Goal: Task Accomplishment & Management: Complete application form

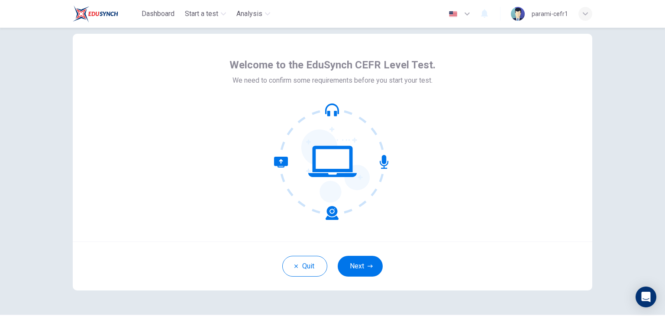
scroll to position [43, 0]
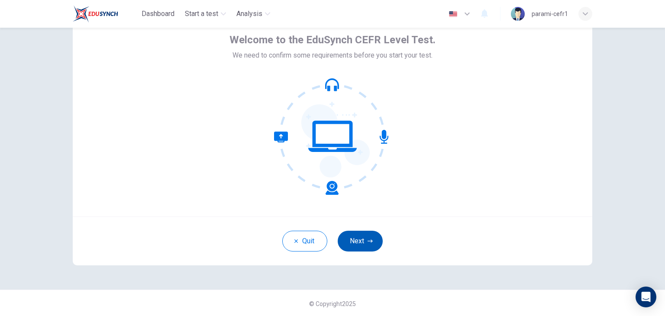
click at [364, 243] on button "Next" at bounding box center [360, 241] width 45 height 21
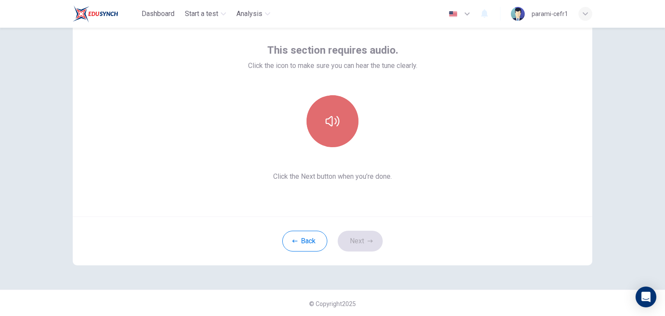
click at [332, 127] on icon "button" at bounding box center [333, 121] width 14 height 14
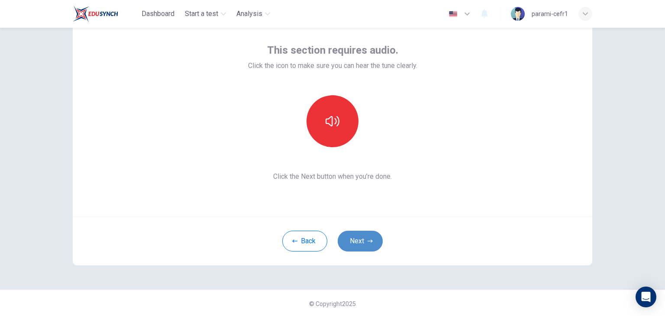
click at [365, 245] on button "Next" at bounding box center [360, 241] width 45 height 21
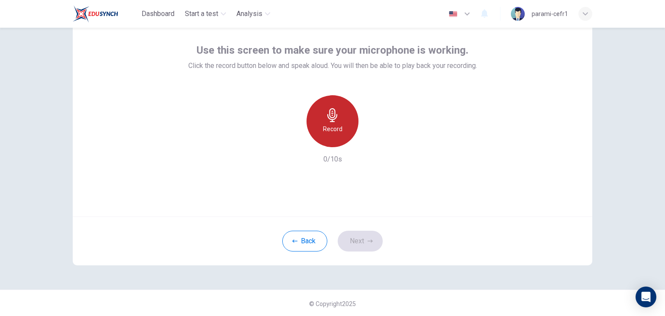
click at [340, 125] on div "Record" at bounding box center [332, 121] width 52 height 52
click at [336, 125] on h6 "Stop" at bounding box center [332, 129] width 13 height 10
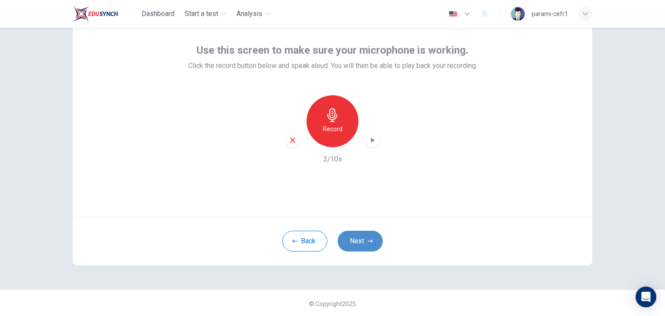
click at [356, 241] on button "Next" at bounding box center [360, 241] width 45 height 21
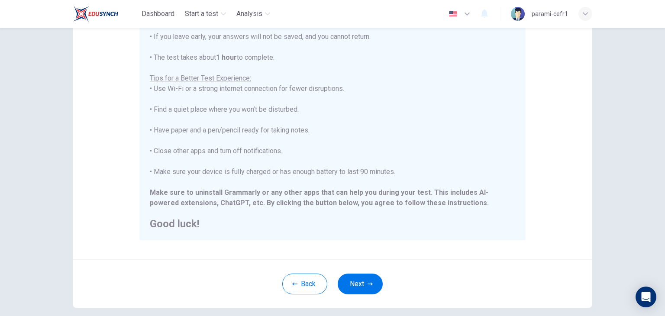
scroll to position [165, 0]
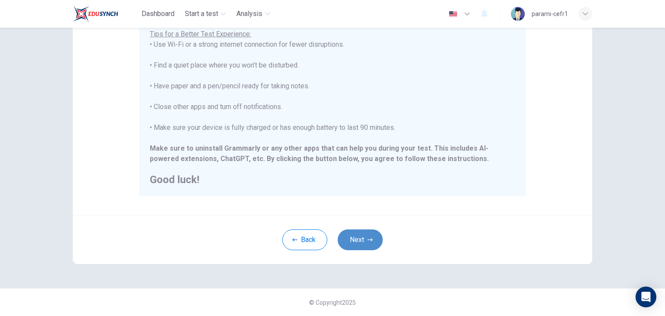
click at [373, 241] on button "Next" at bounding box center [360, 239] width 45 height 21
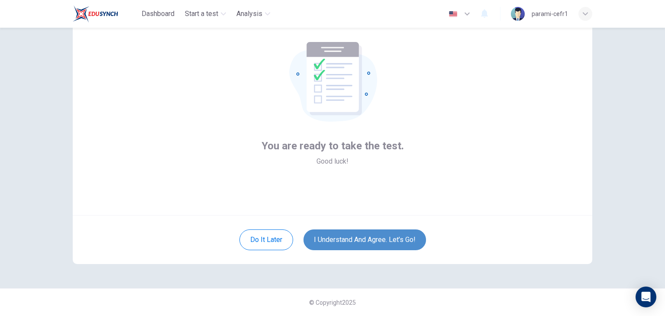
click at [377, 242] on button "I understand and agree. Let’s go!" at bounding box center [364, 239] width 123 height 21
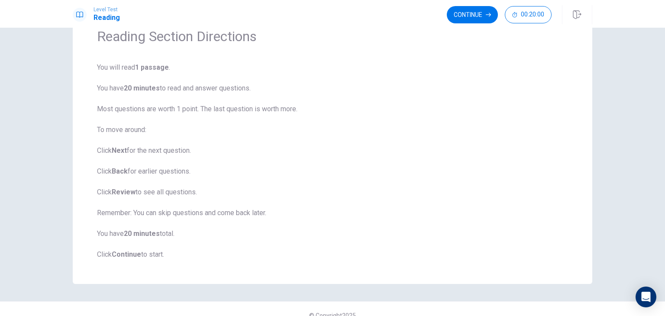
scroll to position [55, 0]
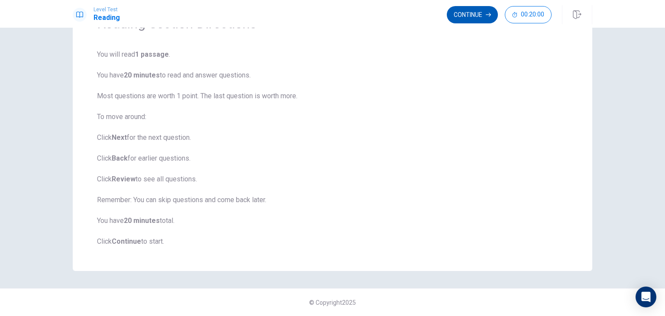
click at [471, 16] on button "Continue" at bounding box center [472, 14] width 51 height 17
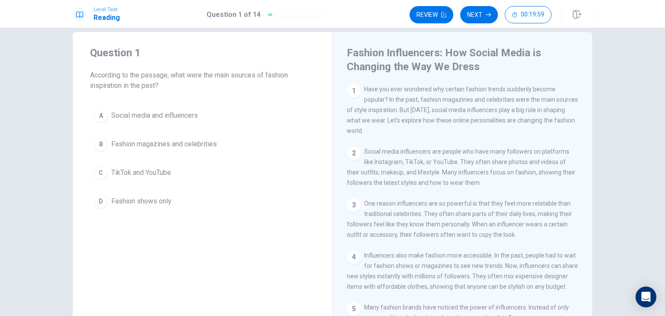
scroll to position [0, 0]
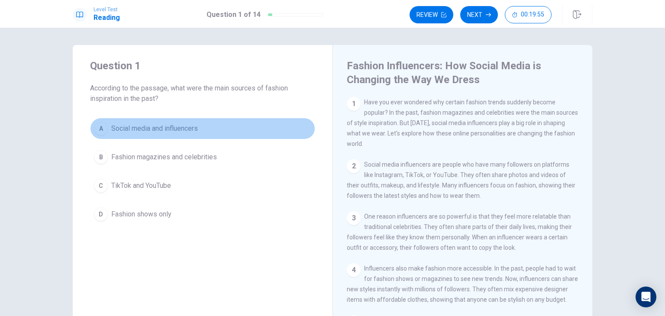
click at [176, 131] on span "Social media and influencers" at bounding box center [154, 128] width 87 height 10
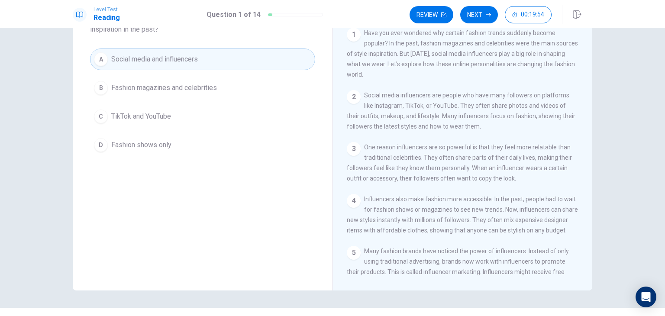
scroll to position [89, 0]
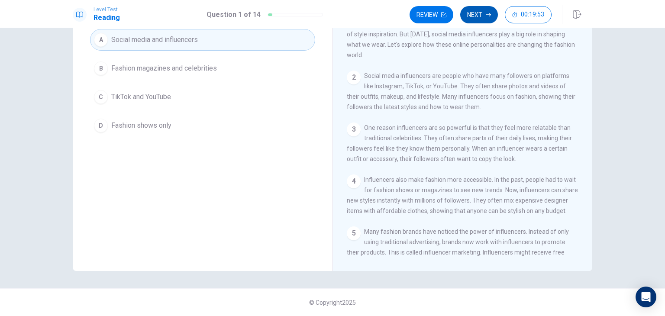
click at [484, 17] on button "Next" at bounding box center [479, 14] width 38 height 17
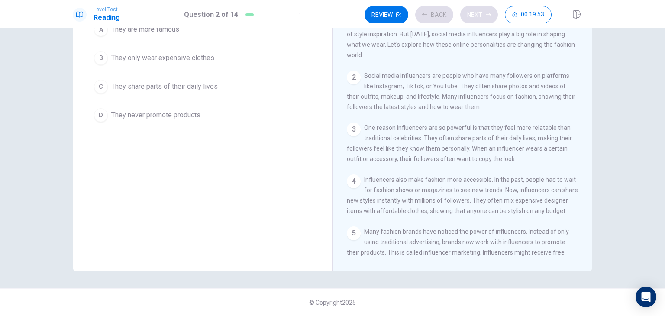
scroll to position [78, 0]
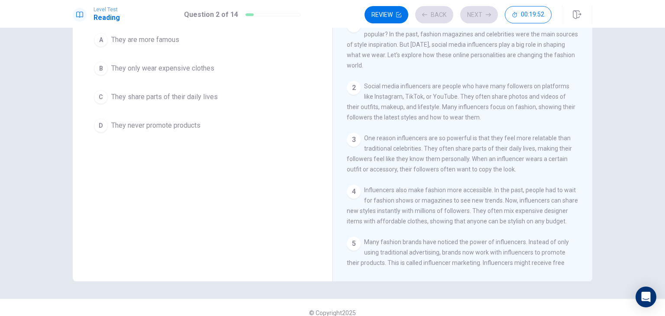
click at [201, 68] on span "They only wear expensive clothes" at bounding box center [162, 68] width 103 height 10
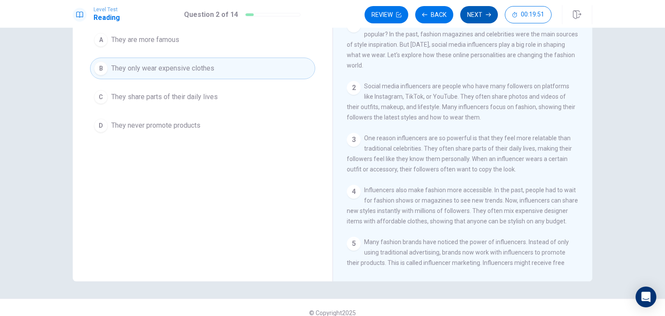
click at [489, 15] on icon "button" at bounding box center [488, 14] width 5 height 5
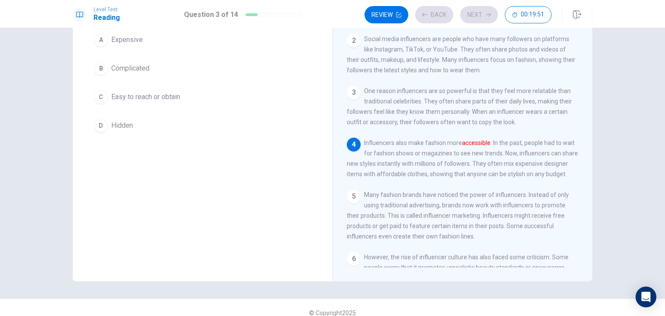
scroll to position [62, 0]
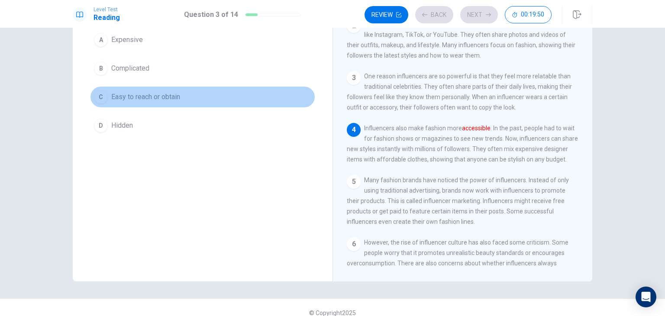
click at [190, 93] on button "C Easy to reach or obtain" at bounding box center [202, 97] width 225 height 22
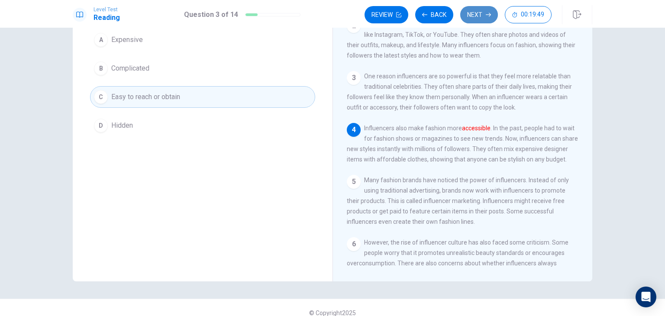
click at [482, 16] on button "Next" at bounding box center [479, 14] width 38 height 17
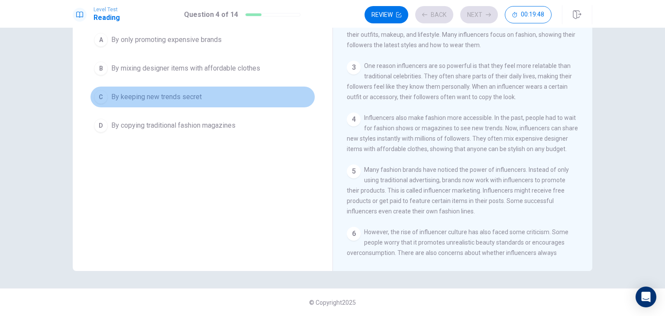
click at [161, 101] on span "By keeping new trends secret" at bounding box center [156, 97] width 90 height 10
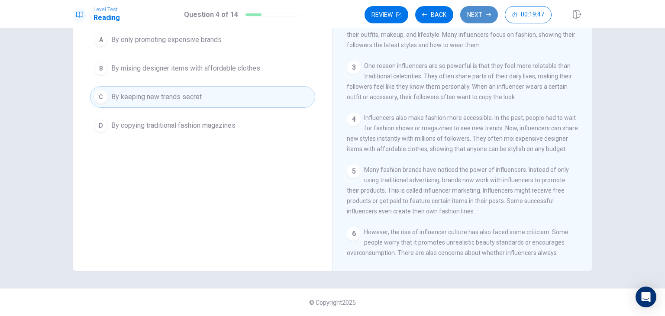
click at [487, 11] on button "Next" at bounding box center [479, 14] width 38 height 17
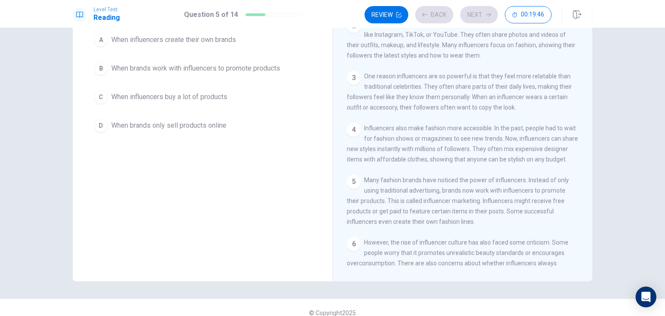
click at [214, 95] on span "When influencers buy a lot of products" at bounding box center [169, 97] width 116 height 10
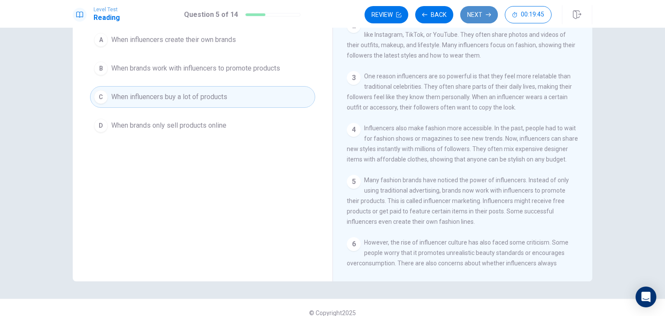
click at [485, 19] on button "Next" at bounding box center [479, 14] width 38 height 17
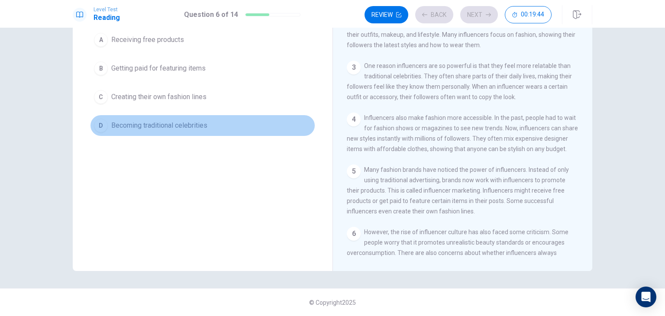
click at [213, 125] on button "D Becoming traditional celebrities" at bounding box center [202, 126] width 225 height 22
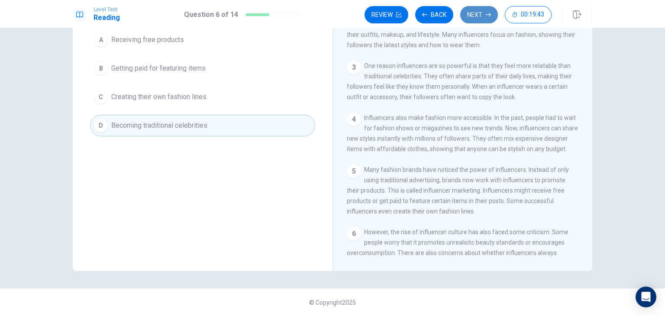
click at [479, 16] on button "Next" at bounding box center [479, 14] width 38 height 17
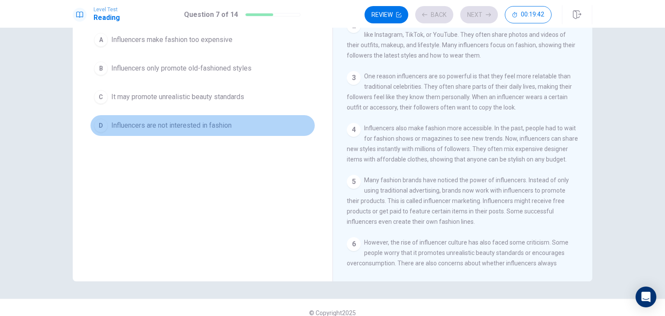
click at [196, 129] on span "Influencers are not interested in fashion" at bounding box center [171, 125] width 120 height 10
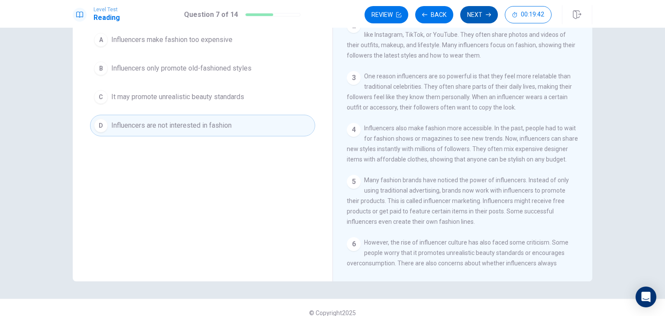
click at [476, 16] on button "Next" at bounding box center [479, 14] width 38 height 17
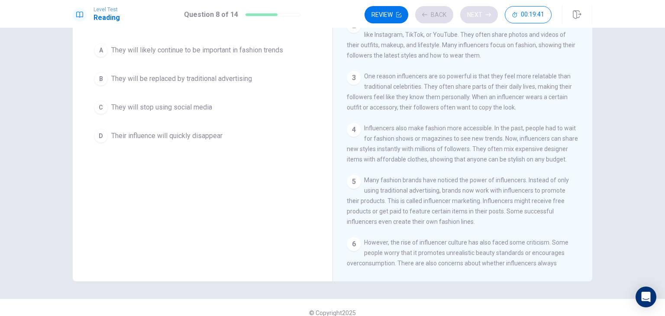
scroll to position [89, 0]
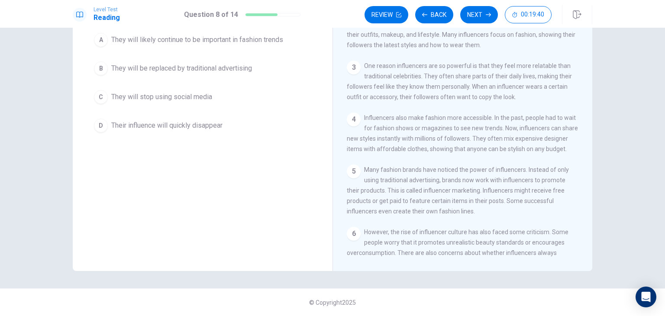
click at [185, 100] on span "They will stop using social media" at bounding box center [161, 97] width 101 height 10
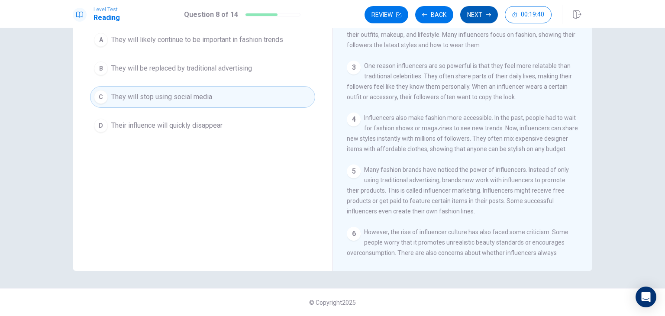
click at [488, 18] on button "Next" at bounding box center [479, 14] width 38 height 17
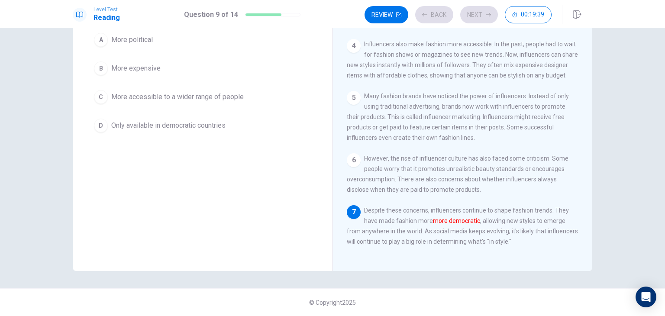
scroll to position [156, 0]
click at [201, 97] on span "More accessible to a wider range of people" at bounding box center [177, 97] width 132 height 10
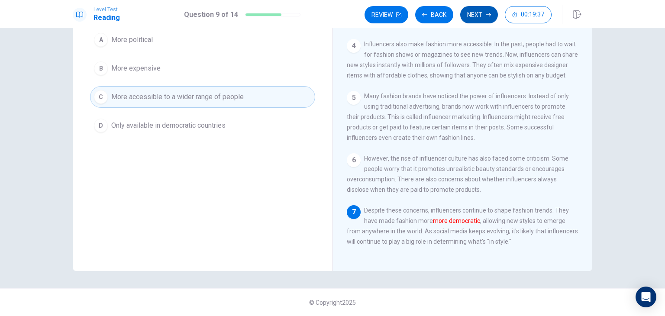
click at [482, 18] on button "Next" at bounding box center [479, 14] width 38 height 17
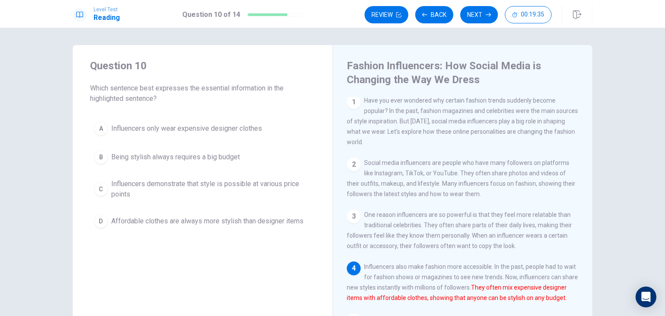
scroll to position [0, 0]
click at [219, 130] on span "Influencers only wear expensive designer clothes" at bounding box center [186, 128] width 151 height 10
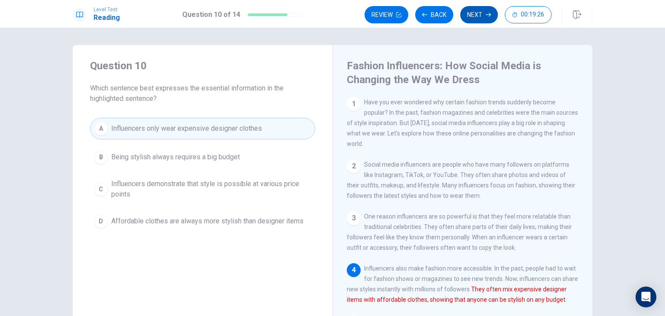
click at [474, 15] on button "Next" at bounding box center [479, 14] width 38 height 17
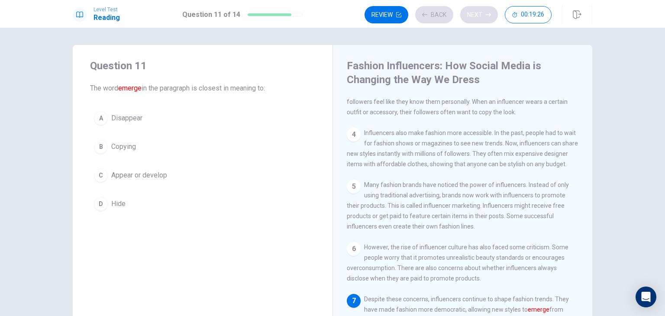
scroll to position [156, 0]
click at [200, 121] on button "A Disappear" at bounding box center [202, 118] width 225 height 22
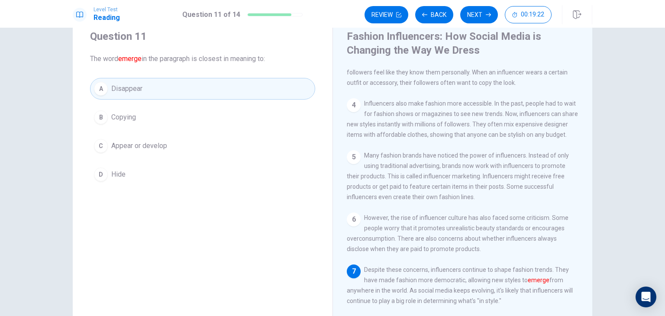
scroll to position [89, 0]
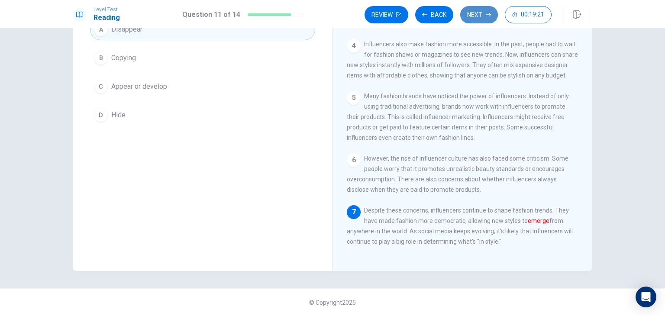
click at [486, 16] on icon "button" at bounding box center [488, 14] width 5 height 5
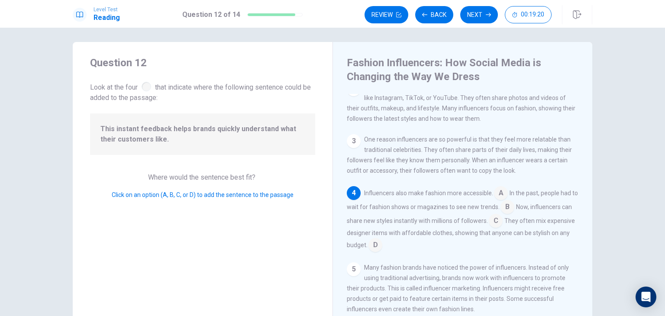
scroll to position [2, 0]
click at [146, 88] on div at bounding box center [147, 88] width 10 height 10
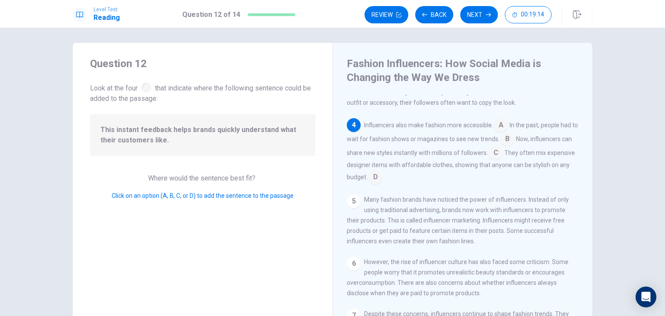
scroll to position [168, 0]
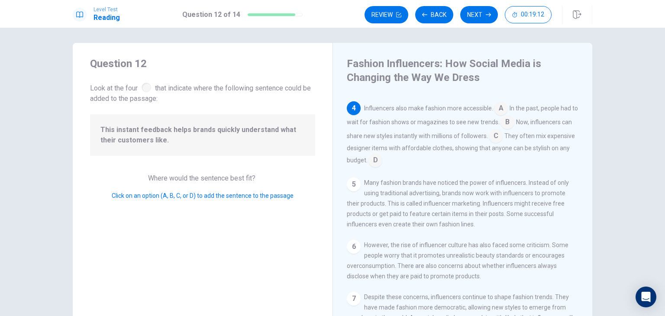
click at [500, 105] on input at bounding box center [501, 109] width 14 height 14
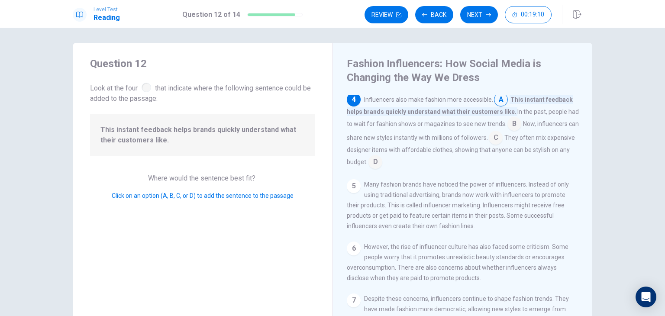
click at [350, 191] on div "5" at bounding box center [354, 186] width 14 height 14
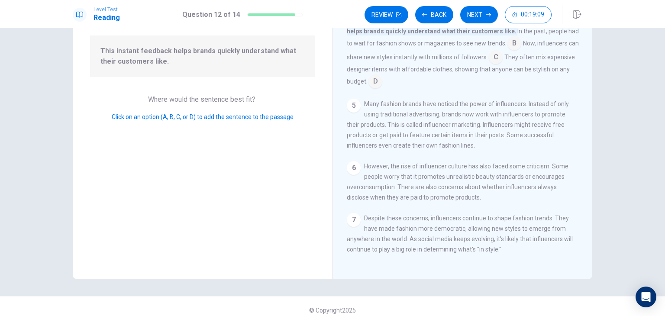
scroll to position [89, 0]
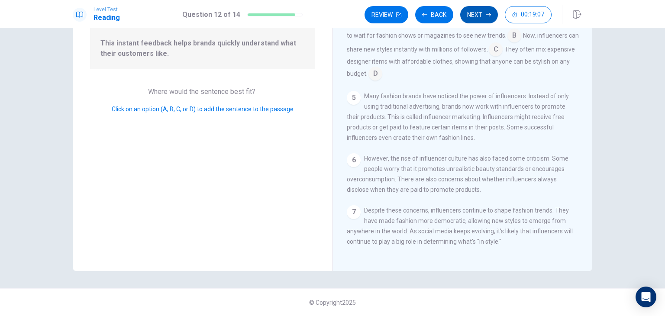
click at [480, 16] on button "Next" at bounding box center [479, 14] width 38 height 17
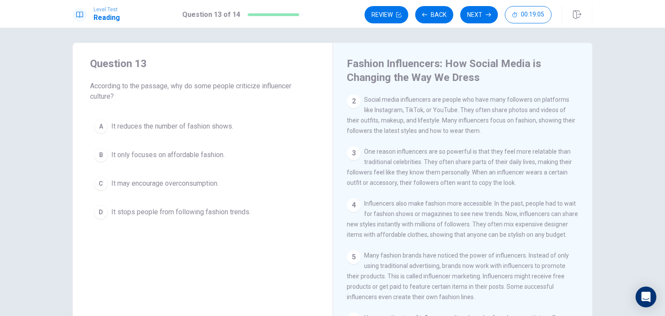
scroll to position [156, 0]
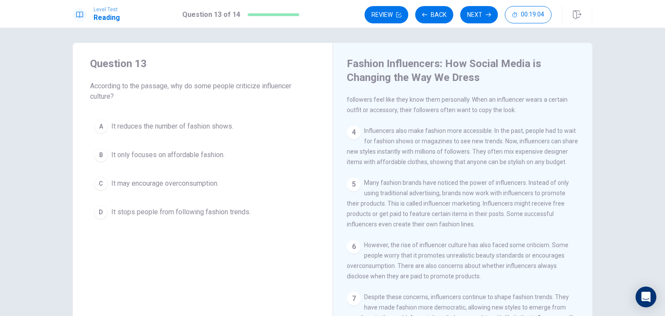
click at [197, 157] on span "It only focuses on affordable fashion." at bounding box center [167, 155] width 113 height 10
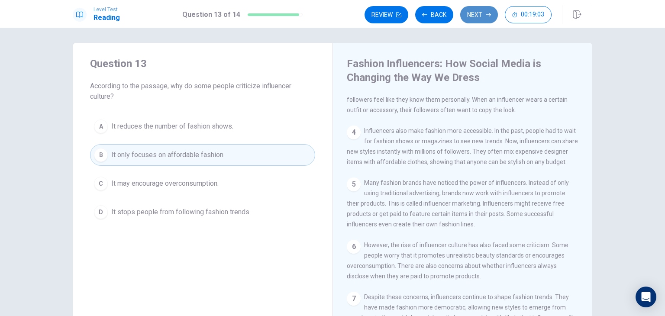
click at [480, 13] on button "Next" at bounding box center [479, 14] width 38 height 17
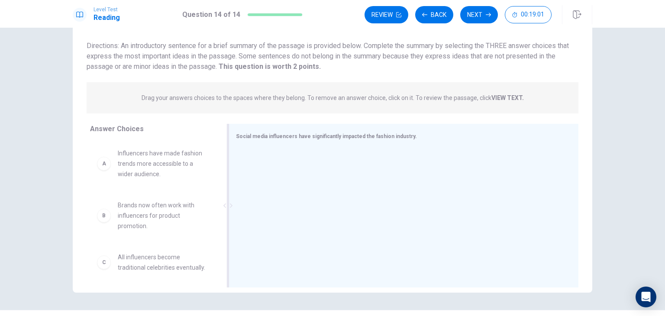
scroll to position [75, 0]
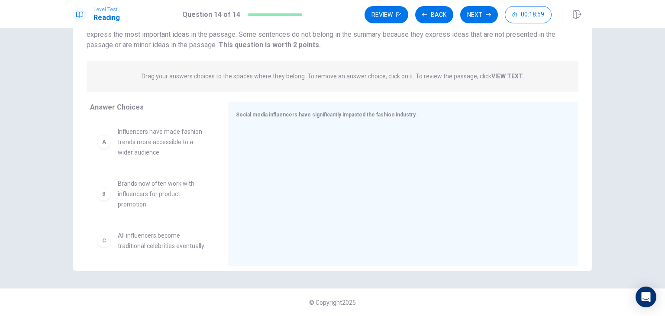
click at [170, 137] on span "Influencers have made fashion trends more accessible to a wider audience." at bounding box center [163, 141] width 90 height 31
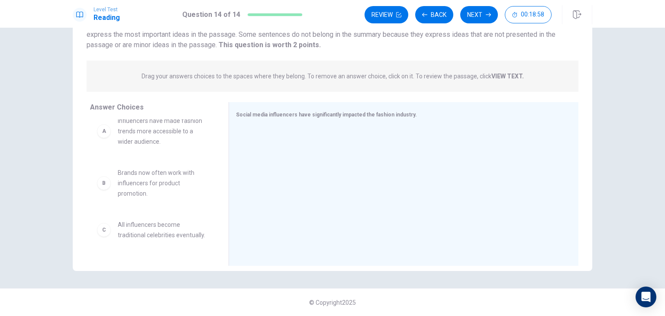
scroll to position [0, 0]
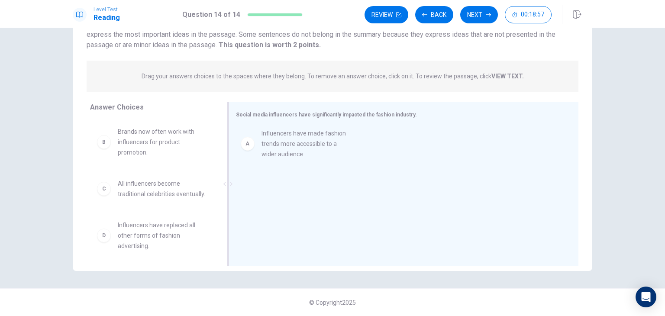
drag, startPoint x: 152, startPoint y: 145, endPoint x: 303, endPoint y: 148, distance: 150.2
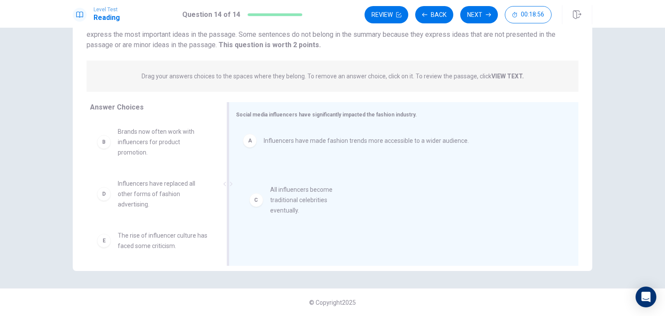
drag, startPoint x: 143, startPoint y: 182, endPoint x: 305, endPoint y: 189, distance: 162.0
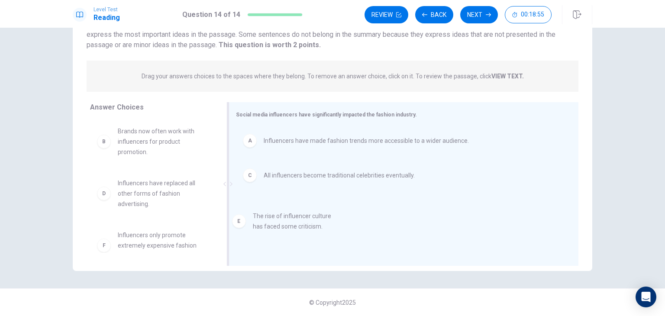
drag, startPoint x: 145, startPoint y: 236, endPoint x: 284, endPoint y: 217, distance: 139.8
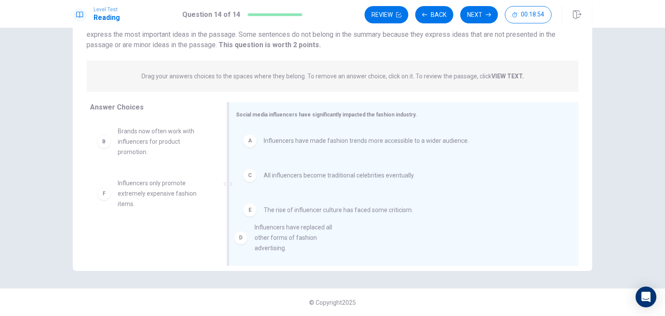
drag, startPoint x: 148, startPoint y: 194, endPoint x: 300, endPoint y: 243, distance: 159.5
drag, startPoint x: 150, startPoint y: 141, endPoint x: 329, endPoint y: 177, distance: 182.3
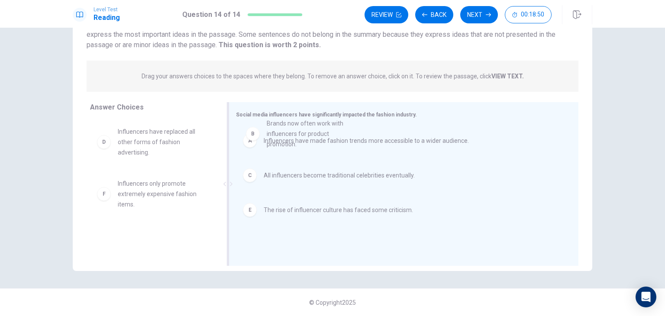
drag, startPoint x: 136, startPoint y: 153, endPoint x: 291, endPoint y: 145, distance: 155.2
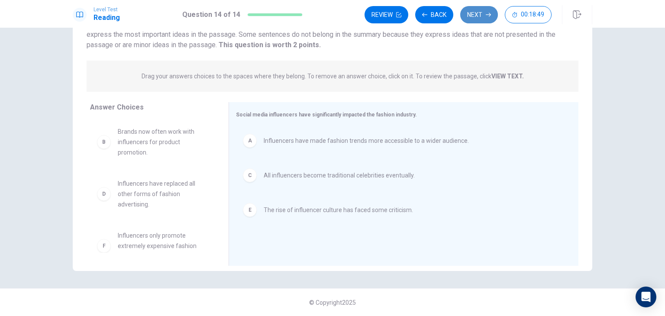
click at [484, 16] on button "Next" at bounding box center [479, 14] width 38 height 17
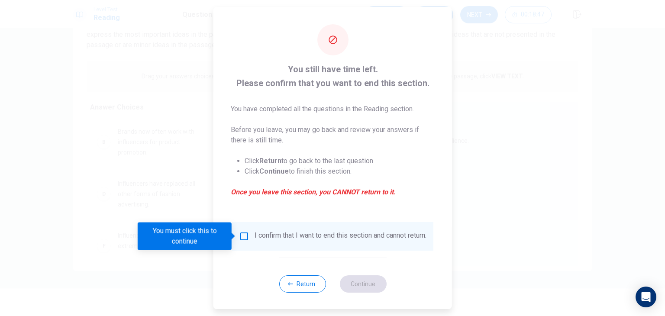
click at [245, 234] on input "You must click this to continue" at bounding box center [244, 236] width 10 height 10
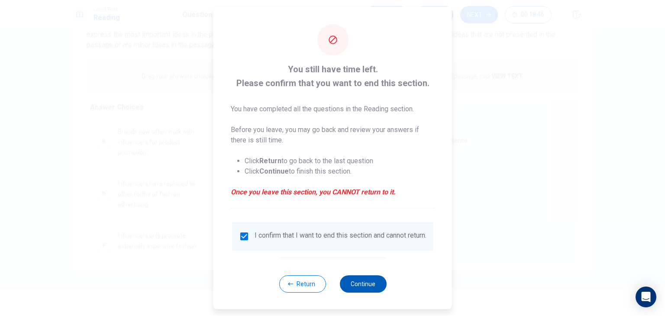
click at [360, 293] on button "Continue" at bounding box center [362, 283] width 47 height 17
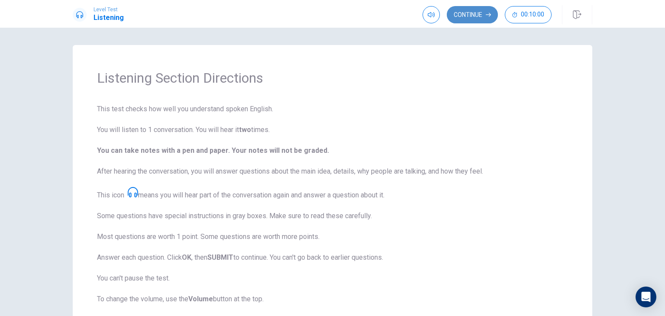
click at [477, 17] on button "Continue" at bounding box center [472, 14] width 51 height 17
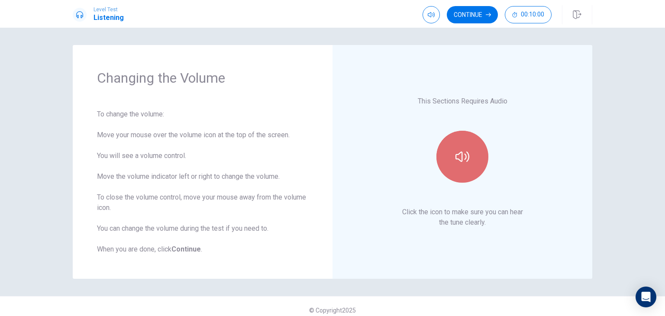
click at [455, 163] on icon "button" at bounding box center [462, 157] width 14 height 14
click at [455, 154] on icon "button" at bounding box center [462, 157] width 14 height 10
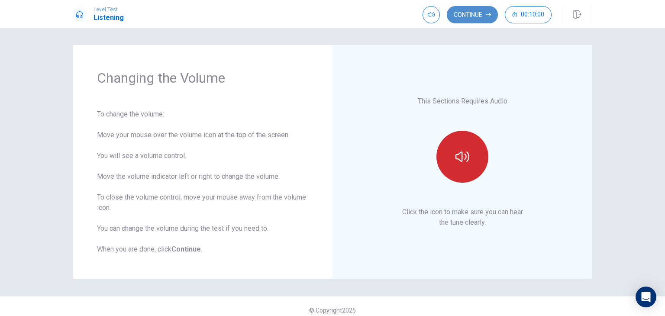
click at [474, 16] on button "Continue" at bounding box center [472, 14] width 51 height 17
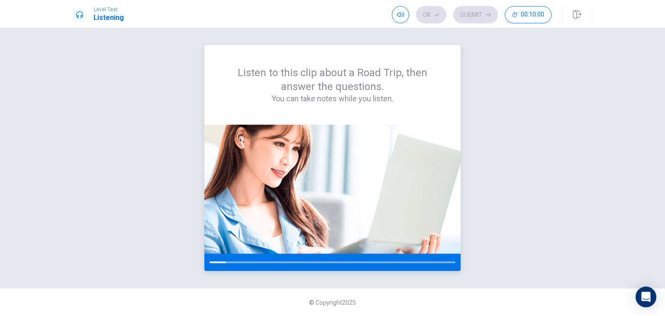
click at [300, 263] on div at bounding box center [333, 262] width 246 height 2
click at [300, 261] on div at bounding box center [333, 262] width 246 height 2
click at [300, 262] on div at bounding box center [333, 262] width 246 height 2
click at [477, 181] on div "Listen to this clip about a Road Trip, then answer the questions. You can take …" at bounding box center [332, 158] width 519 height 226
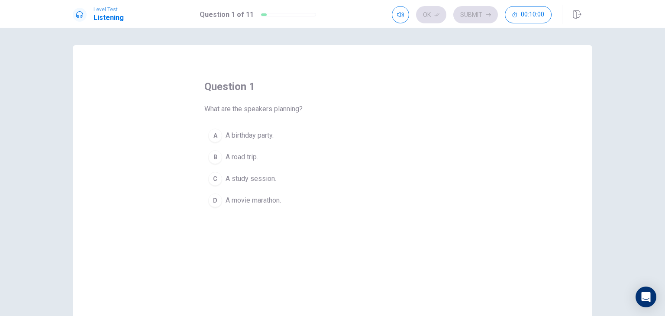
click at [397, 112] on div "question 1 What are the speakers planning? A A birthday party. B A road trip. C…" at bounding box center [332, 146] width 256 height 132
click at [246, 156] on span "A road trip." at bounding box center [242, 157] width 32 height 10
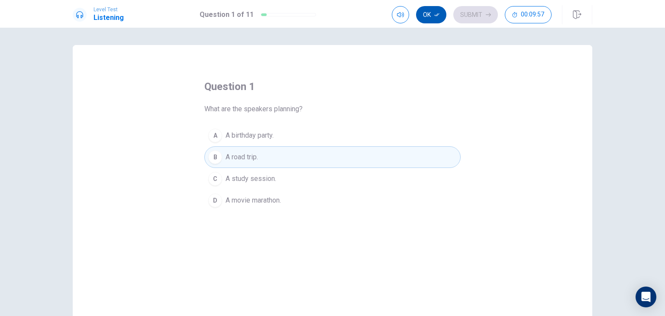
click at [431, 18] on button "Ok" at bounding box center [431, 14] width 30 height 17
click at [490, 14] on icon "button" at bounding box center [488, 15] width 5 height 4
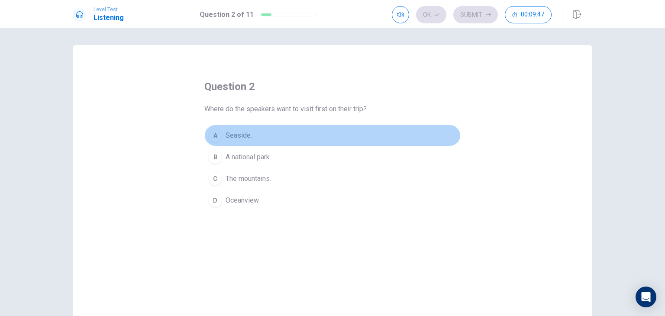
click at [244, 136] on span "Seaside." at bounding box center [239, 135] width 26 height 10
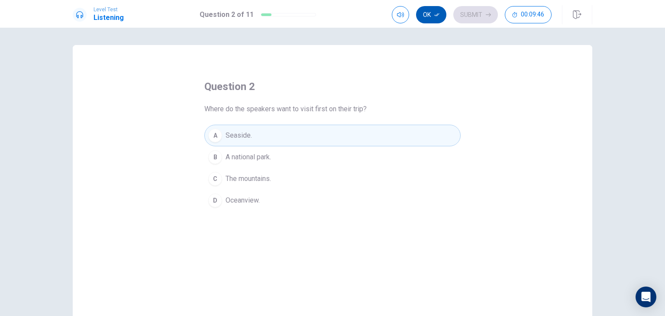
click at [429, 15] on button "Ok" at bounding box center [431, 14] width 30 height 17
click at [484, 14] on button "Submit" at bounding box center [475, 14] width 45 height 17
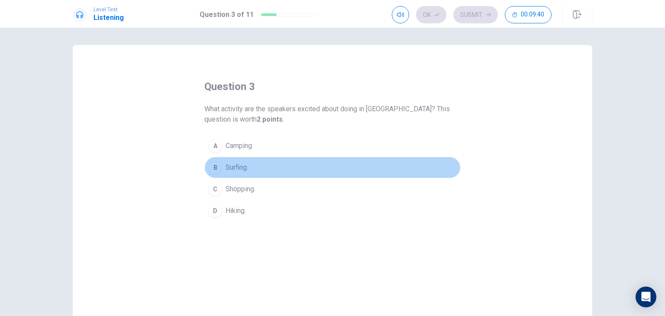
click at [246, 167] on span "Surfing." at bounding box center [237, 167] width 23 height 10
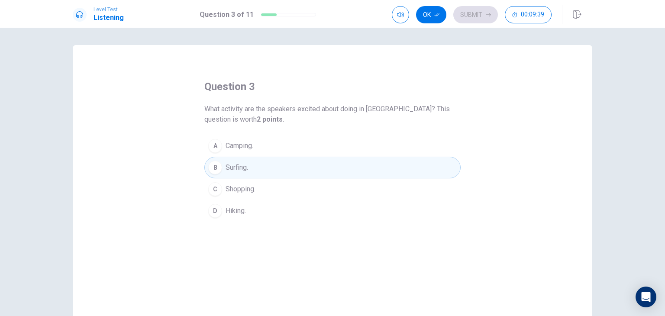
click at [248, 148] on span "Camping." at bounding box center [240, 146] width 28 height 10
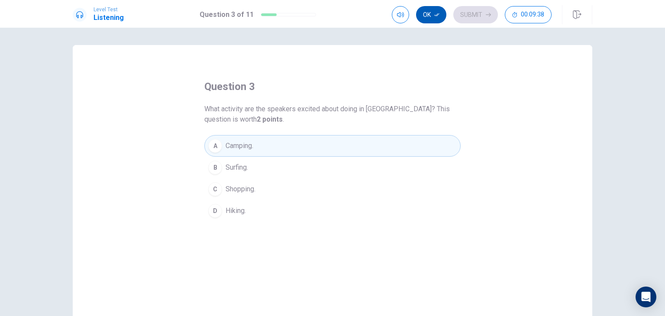
click at [442, 13] on button "Ok" at bounding box center [431, 14] width 30 height 17
click at [464, 13] on button "Submit" at bounding box center [475, 14] width 45 height 17
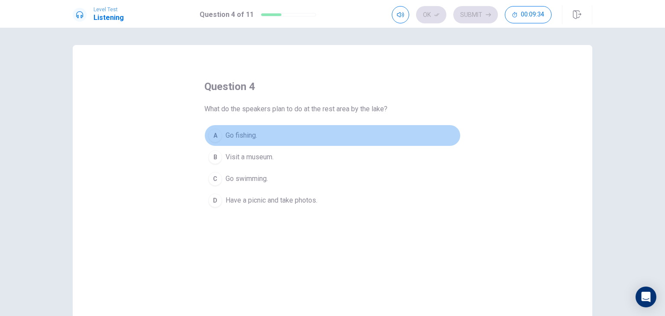
click at [245, 139] on span "Go fishing." at bounding box center [242, 135] width 32 height 10
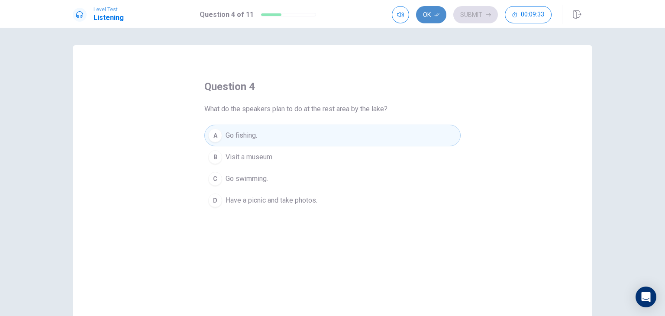
click at [435, 12] on icon "button" at bounding box center [436, 14] width 5 height 5
click at [468, 13] on button "Submit" at bounding box center [475, 14] width 45 height 17
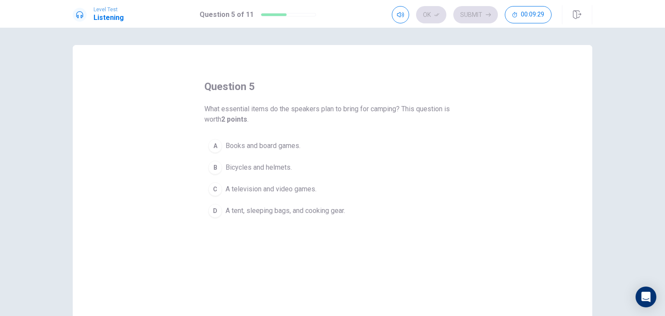
click at [269, 212] on span "A tent, sleeping bags, and cooking gear." at bounding box center [285, 211] width 119 height 10
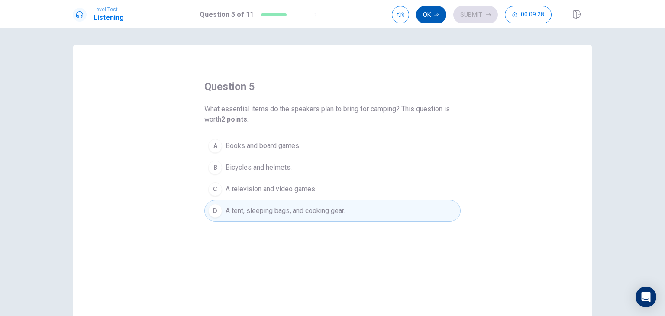
click at [426, 16] on button "Ok" at bounding box center [431, 14] width 30 height 17
click at [470, 18] on button "Submit" at bounding box center [475, 14] width 45 height 17
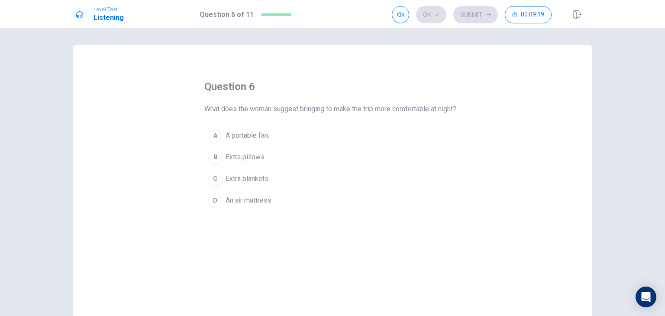
click at [255, 183] on span "Extra blankets." at bounding box center [248, 179] width 44 height 10
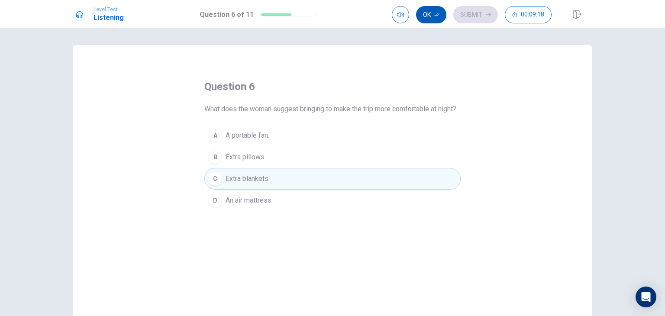
click at [433, 16] on button "Ok" at bounding box center [431, 14] width 30 height 17
click at [472, 11] on button "Submit" at bounding box center [475, 14] width 45 height 17
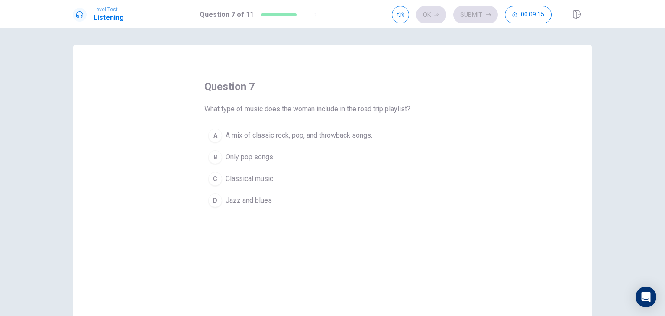
click at [259, 140] on span "A mix of classic rock, pop, and throwback songs." at bounding box center [299, 135] width 147 height 10
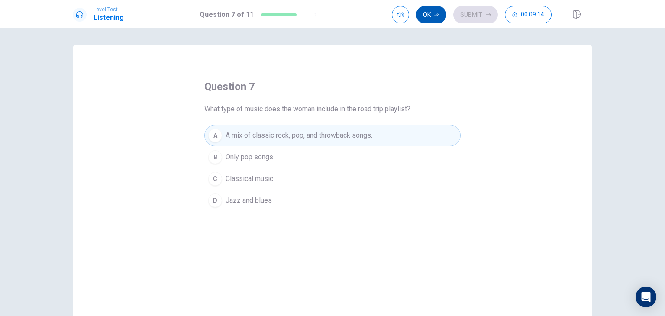
click at [438, 17] on icon "button" at bounding box center [436, 14] width 5 height 5
click at [468, 17] on button "Submit" at bounding box center [475, 14] width 45 height 17
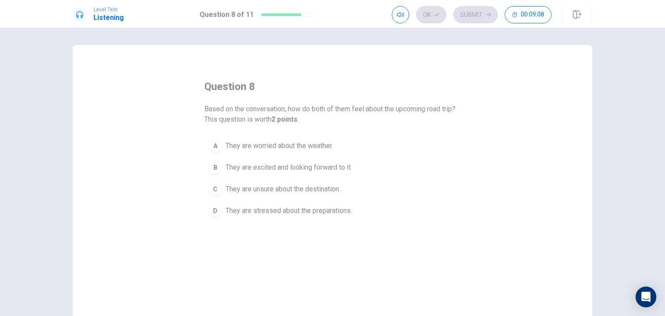
click at [298, 213] on span "They are stressed about the preparations." at bounding box center [289, 211] width 126 height 10
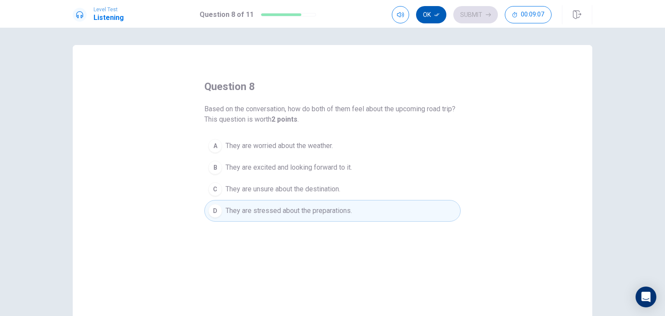
click at [439, 14] on icon "button" at bounding box center [436, 14] width 5 height 3
click at [484, 16] on button "Submit" at bounding box center [475, 14] width 45 height 17
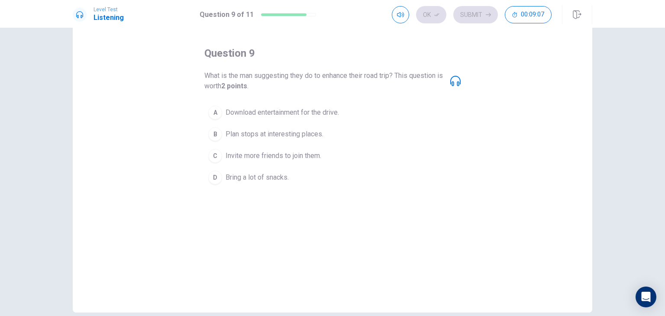
scroll to position [32, 0]
click at [288, 116] on span "Download entertainment for the drive." at bounding box center [282, 114] width 113 height 10
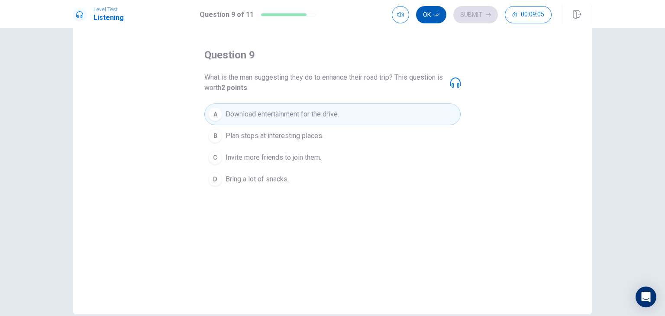
click at [439, 14] on icon "button" at bounding box center [436, 14] width 5 height 5
click at [474, 18] on button "Submit" at bounding box center [475, 14] width 45 height 17
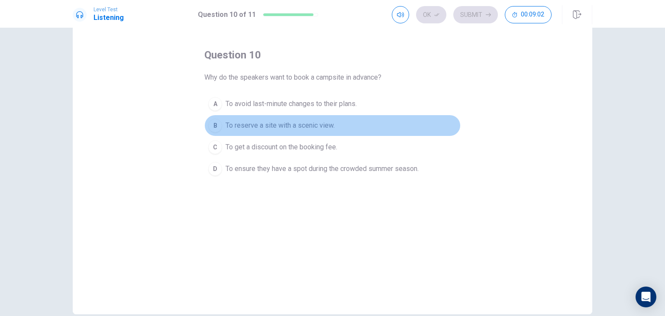
click at [302, 128] on span "To reserve a site with a scenic view." at bounding box center [280, 125] width 109 height 10
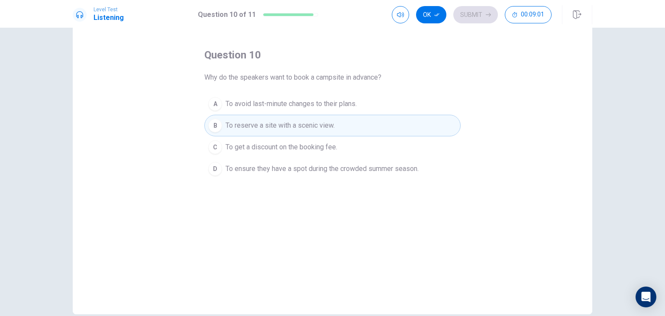
click at [306, 149] on span "To get a discount on the booking fee." at bounding box center [282, 147] width 112 height 10
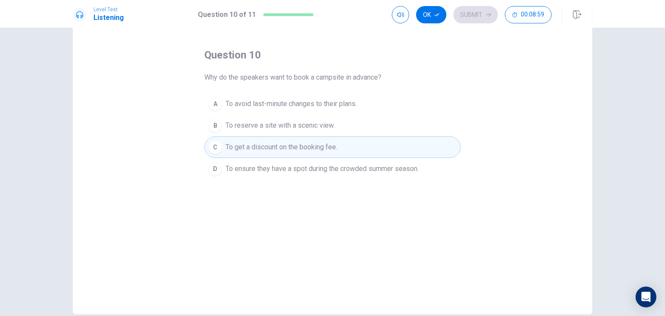
click at [305, 169] on span "To ensure they have a spot during the crowded summer season." at bounding box center [322, 169] width 193 height 10
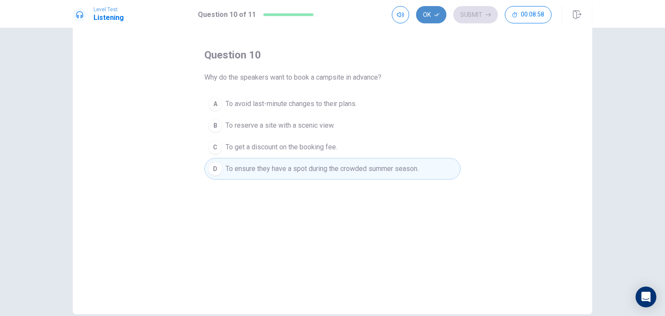
click at [433, 14] on button "Ok" at bounding box center [431, 14] width 30 height 17
click at [479, 18] on button "Submit" at bounding box center [475, 14] width 45 height 17
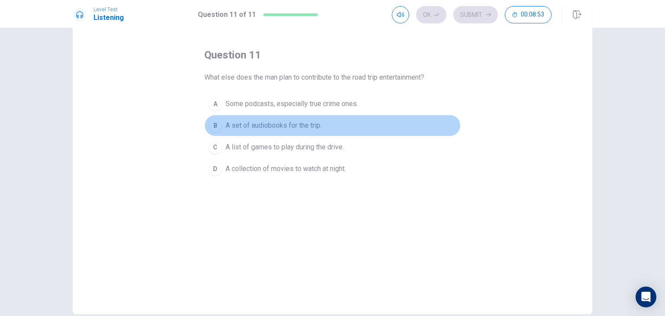
click at [289, 128] on span "A set of audiobooks for the trip." at bounding box center [274, 125] width 96 height 10
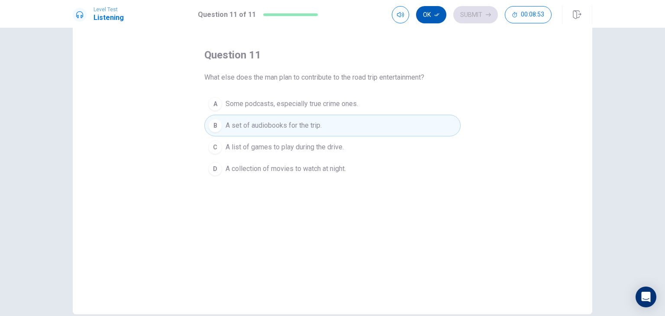
click at [434, 13] on button "Ok" at bounding box center [431, 14] width 30 height 17
click at [479, 13] on button "Submit" at bounding box center [475, 14] width 45 height 17
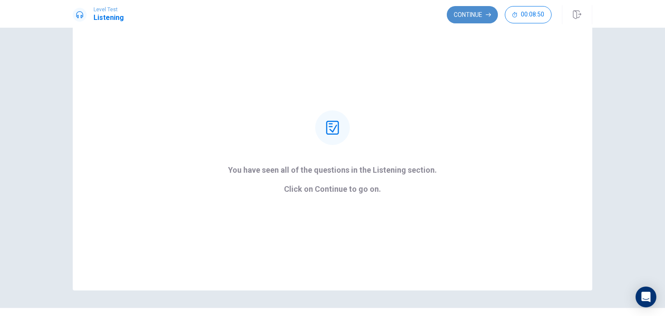
click at [476, 21] on button "Continue" at bounding box center [472, 14] width 51 height 17
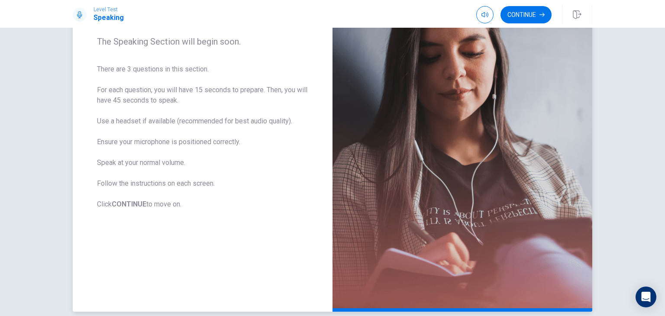
scroll to position [152, 0]
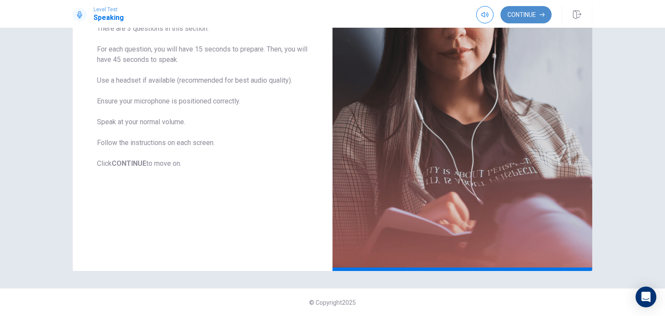
click at [522, 14] on button "Continue" at bounding box center [525, 14] width 51 height 17
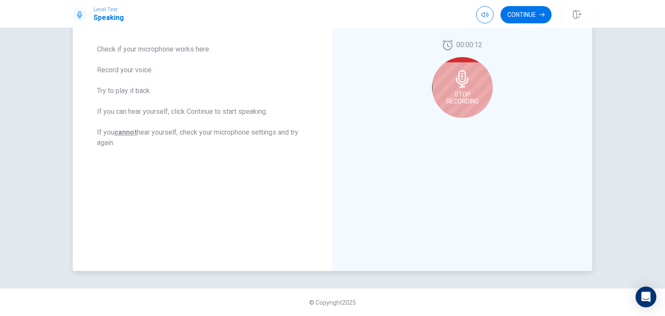
click at [462, 97] on span "Stop Recording" at bounding box center [462, 98] width 32 height 14
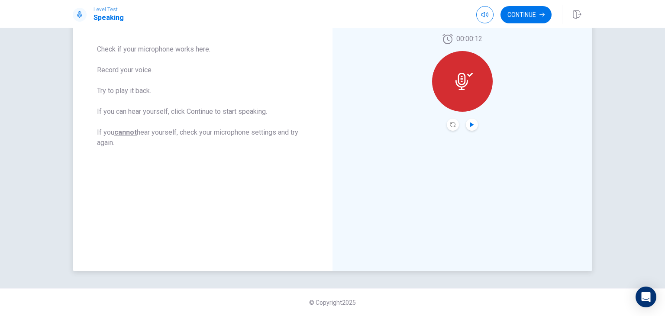
click at [471, 126] on icon "Play Audio" at bounding box center [471, 124] width 5 height 5
click at [466, 91] on div at bounding box center [462, 81] width 61 height 61
click at [472, 125] on icon "Play Audio" at bounding box center [471, 124] width 5 height 5
click at [469, 122] on icon "Pause Audio" at bounding box center [471, 124] width 5 height 5
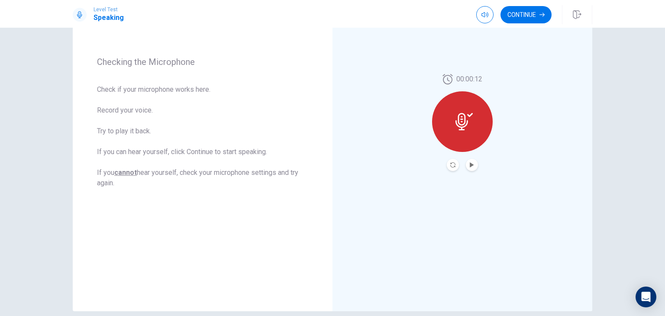
scroll to position [108, 0]
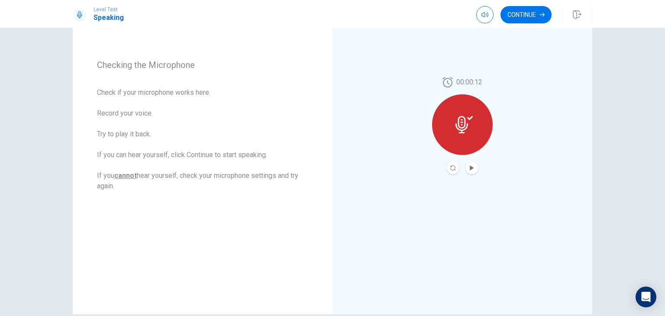
click at [465, 130] on icon at bounding box center [463, 124] width 17 height 17
click at [469, 168] on icon "Play Audio" at bounding box center [471, 167] width 5 height 5
click at [450, 168] on icon "Record Again" at bounding box center [452, 167] width 5 height 5
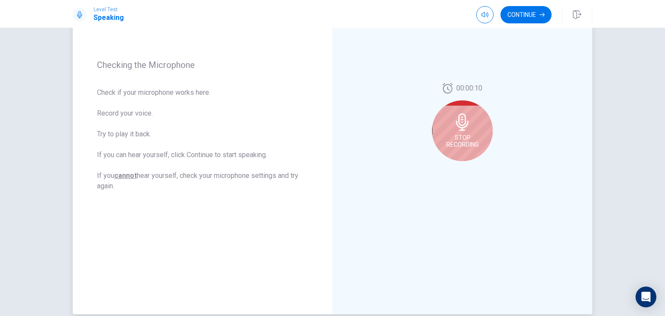
click at [459, 137] on span "Stop Recording" at bounding box center [462, 141] width 32 height 14
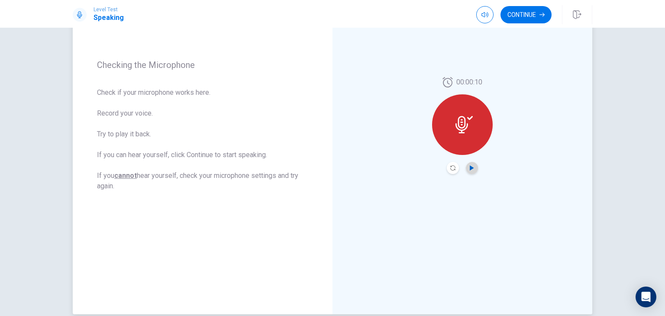
click at [470, 169] on icon "Play Audio" at bounding box center [472, 167] width 4 height 5
click at [518, 16] on button "Continue" at bounding box center [525, 14] width 51 height 17
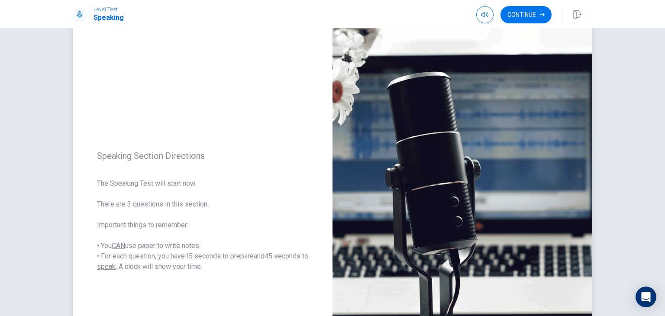
scroll to position [22, 0]
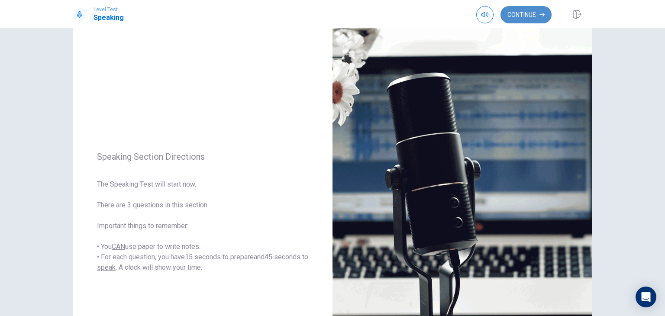
click at [519, 18] on button "Continue" at bounding box center [525, 14] width 51 height 17
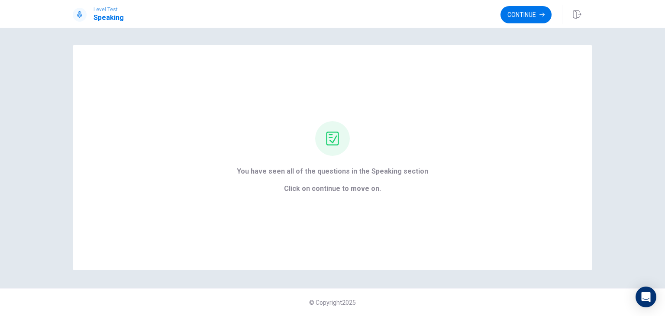
scroll to position [0, 0]
click at [518, 9] on button "Continue" at bounding box center [525, 14] width 51 height 17
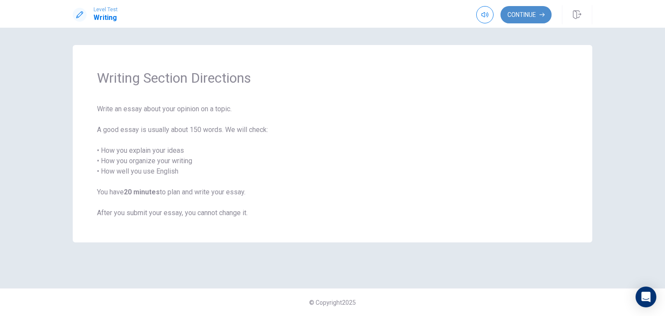
click at [518, 14] on button "Continue" at bounding box center [525, 14] width 51 height 17
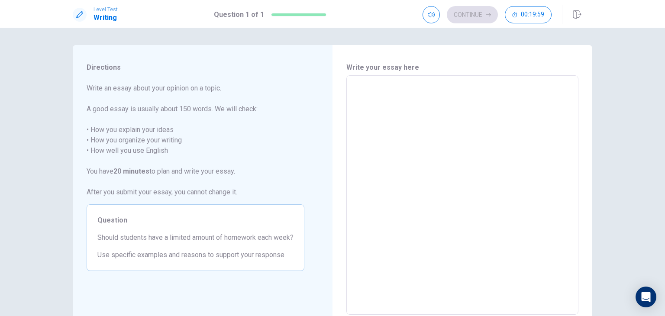
click at [412, 99] on textarea at bounding box center [462, 195] width 220 height 225
type textarea "I"
type textarea "x"
type textarea "I"
type textarea "x"
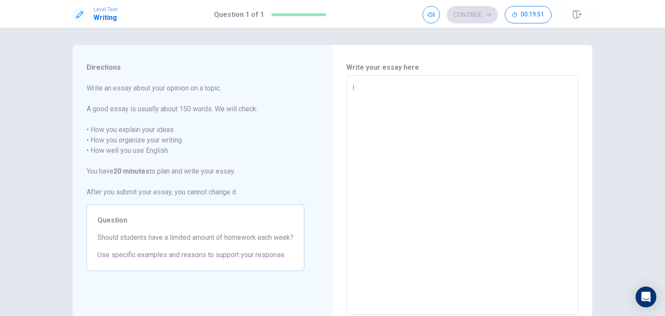
type textarea "I t"
type textarea "x"
type textarea "I th"
type textarea "x"
type textarea "I thi"
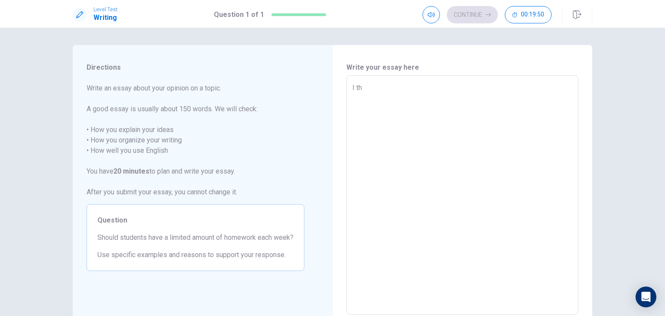
type textarea "x"
type textarea "I thin"
type textarea "x"
type textarea "I think"
type textarea "x"
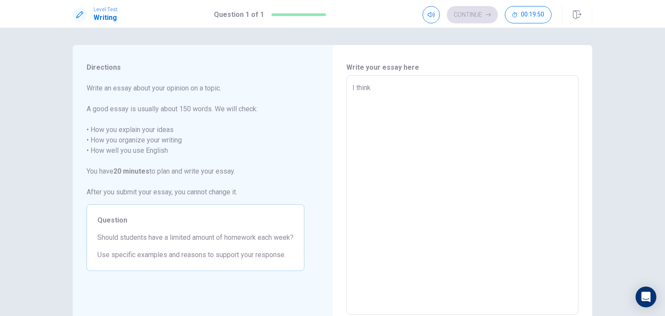
type textarea "I think"
type textarea "x"
type textarea "I think w"
type textarea "x"
type textarea "I think we"
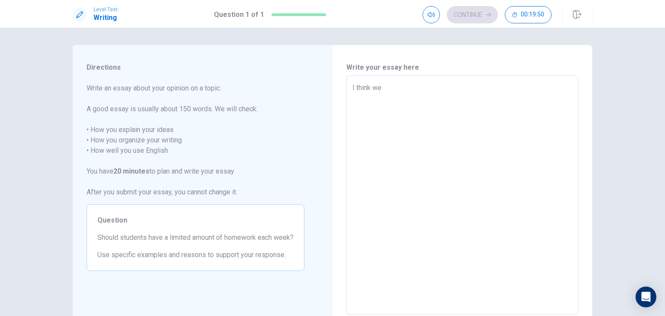
type textarea "x"
type textarea "I think we"
type textarea "x"
type textarea "I think we h"
type textarea "x"
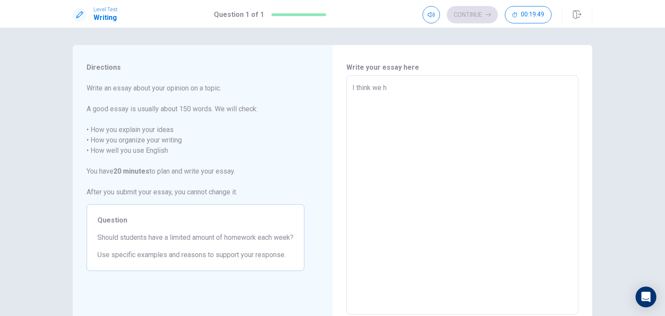
type textarea "I think we"
type textarea "x"
type textarea "I think we s"
type textarea "x"
type textarea "I think we sh"
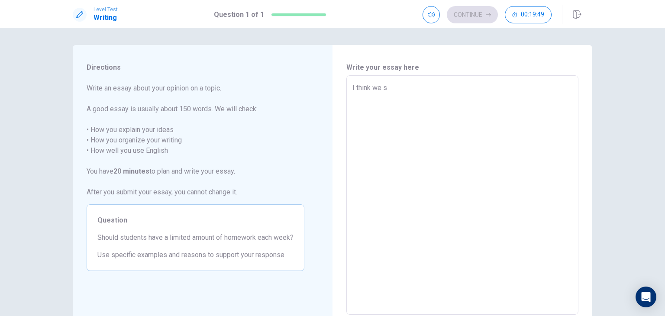
type textarea "x"
type textarea "I think we sho"
type textarea "x"
type textarea "I think we shol"
type textarea "x"
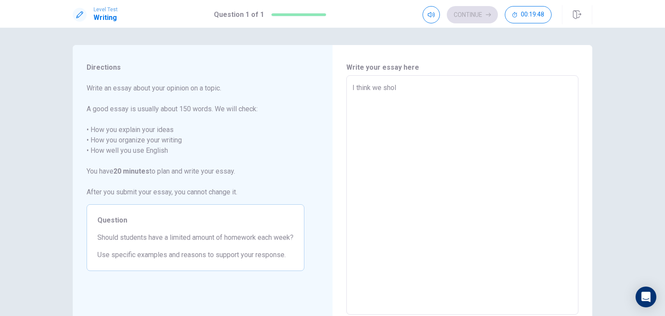
type textarea "I think we shold"
type textarea "x"
type textarea "I think we shold"
type textarea "x"
type textarea "I think we shold h"
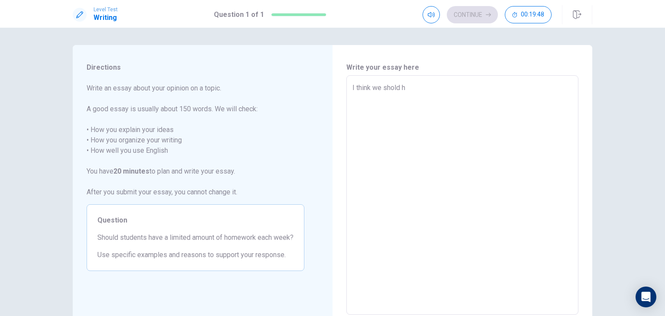
type textarea "x"
type textarea "I think we shold ha"
type textarea "x"
type textarea "I think we shold hav"
type textarea "x"
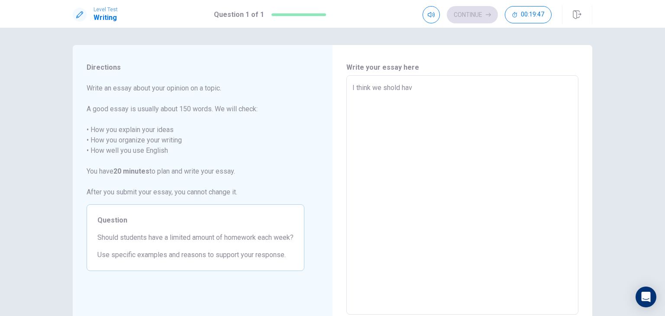
type textarea "I think we shold have"
type textarea "x"
type textarea "I think we shold have"
type textarea "x"
type textarea "I think we shold have l"
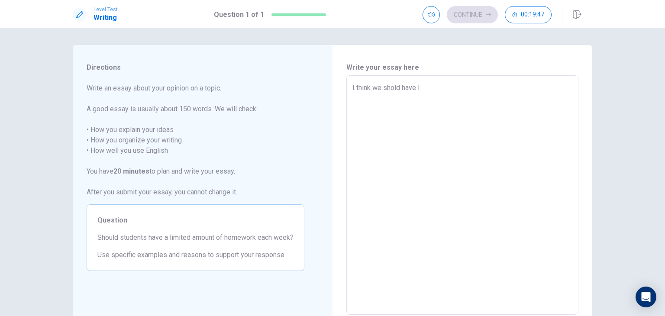
type textarea "x"
type textarea "I think we shold have li"
type textarea "x"
type textarea "I think we shold have lim"
type textarea "x"
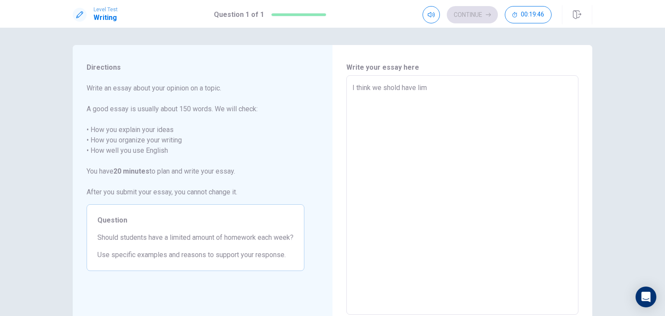
type textarea "I think we shold have limi"
type textarea "x"
type textarea "I think we shold have limit"
type textarea "x"
type textarea "I think we shold have limite"
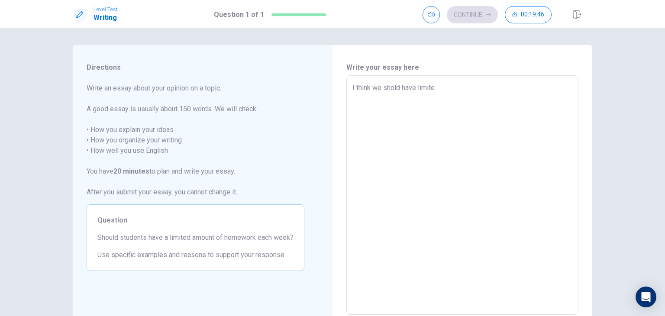
type textarea "x"
type textarea "I think we shold have limited"
type textarea "x"
type textarea "I think we shold have limited"
type textarea "x"
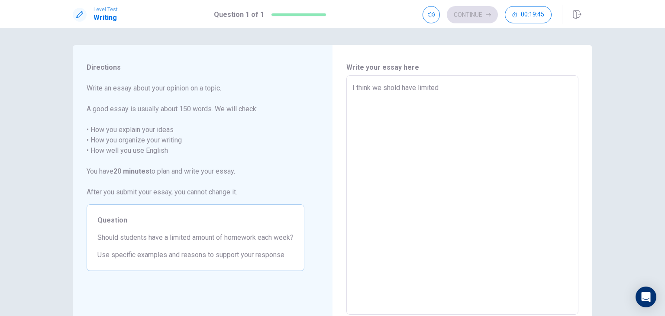
type textarea "I think we shold have limited a"
type textarea "x"
type textarea "I think we shold have limited am"
type textarea "x"
type textarea "I think we shold have limited amo"
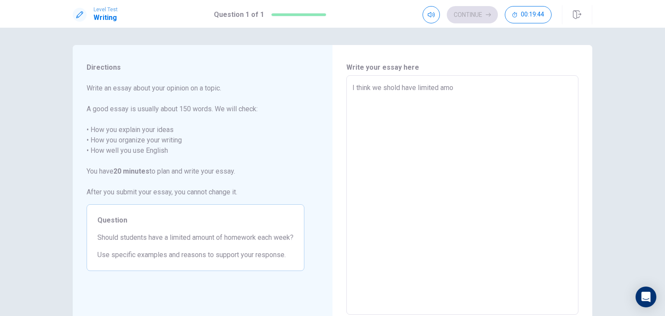
type textarea "x"
type textarea "I think we shold have limited amou"
type textarea "x"
type textarea "I think we shold have limited amoun"
type textarea "x"
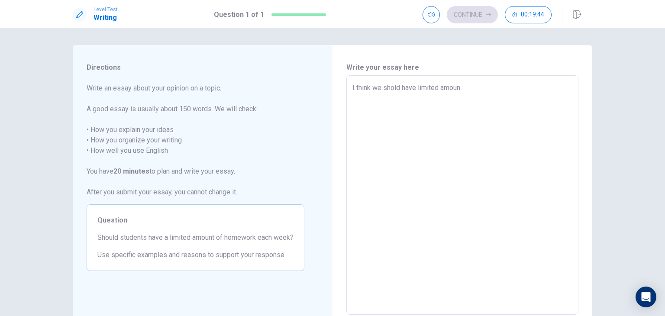
type textarea "I think we shold have limited amount"
type textarea "x"
type textarea "I think we shold have limited amount"
type textarea "x"
type textarea "I think we shold have limited amount o"
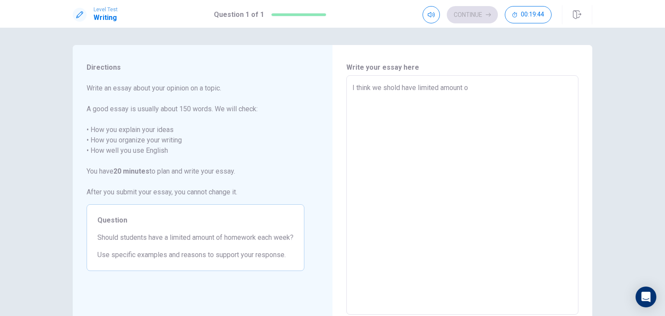
type textarea "x"
type textarea "I think we shold have limited amount of"
type textarea "x"
type textarea "I think we shold have limited amount of"
type textarea "x"
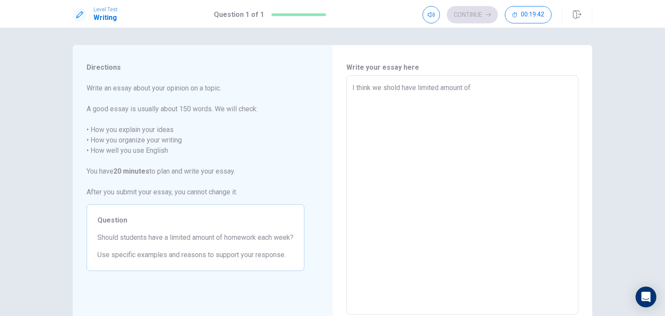
type textarea "I think we shold have limited amount of h"
type textarea "x"
type textarea "I think we shold have limited amount of ho"
type textarea "x"
type textarea "I think we shold have limited amount of hom"
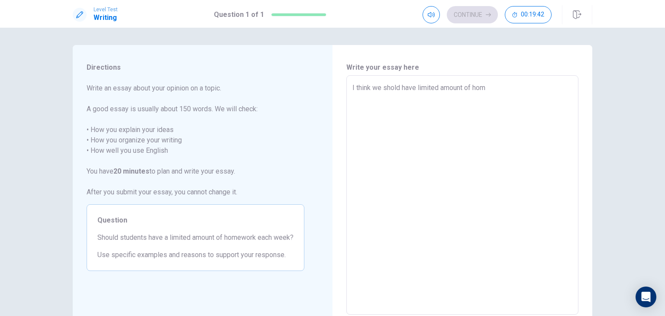
type textarea "x"
type textarea "I think we shold have limited amount of home"
type textarea "x"
type textarea "I think we shold have limited amount of homew"
type textarea "x"
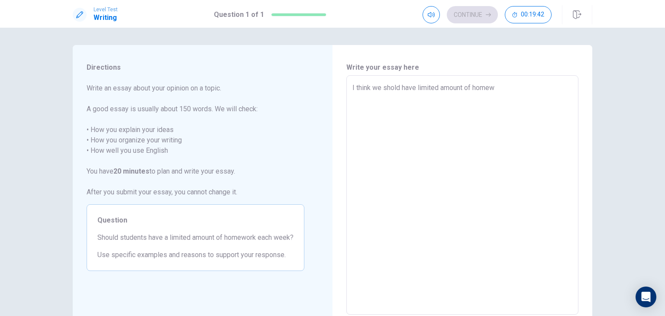
type textarea "I think we shold have limited amount of homewo"
type textarea "x"
type textarea "I think we shold have limited amount of homewor"
type textarea "x"
type textarea "I think we shold have limited amount of homework"
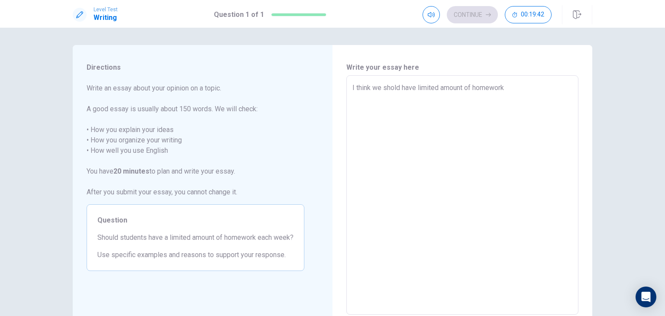
type textarea "x"
type textarea "I think we shold have limited amount of homework"
type textarea "x"
type textarea "I think we shold have limited amount of homework e"
type textarea "x"
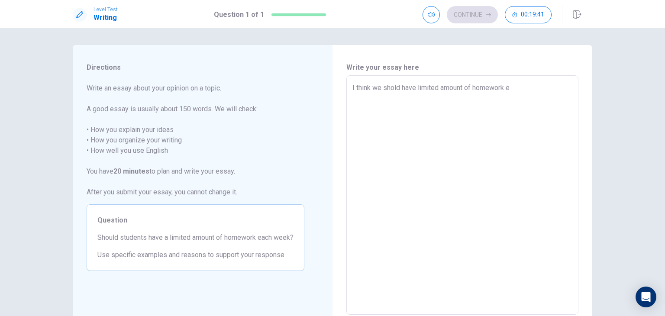
type textarea "I think we shold have limited amount of homework ea"
type textarea "x"
type textarea "I think we shold have limited amount of homework eah"
type textarea "x"
type textarea "I think we shold have limited amount of homework ea"
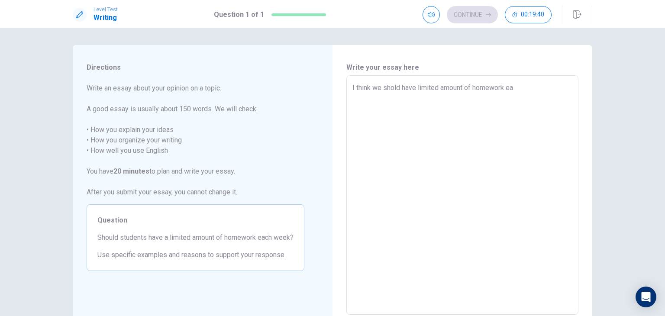
type textarea "x"
type textarea "I think we shold have limited amount of homework eac"
type textarea "x"
type textarea "I think we shold have limited amount of homework each"
type textarea "x"
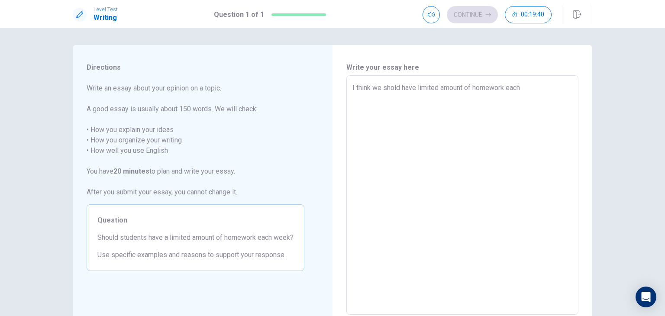
type textarea "I think we shold have limited amount of homework each"
type textarea "x"
type textarea "I think we shold have limited amount of homework each w"
type textarea "x"
type textarea "I think we shold have limited amount of homework each we"
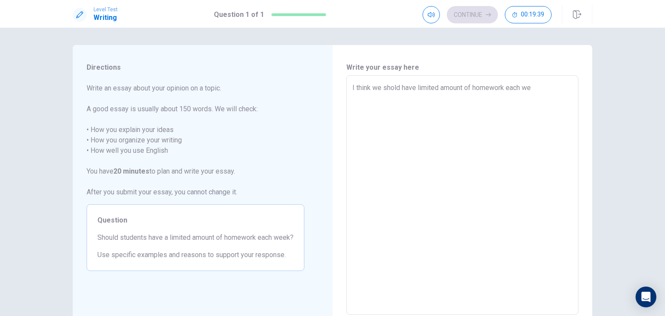
type textarea "x"
type textarea "I think we shold have limited amount of homework each wee"
type textarea "x"
type textarea "I think we shold have limited amount of homework each week"
type textarea "x"
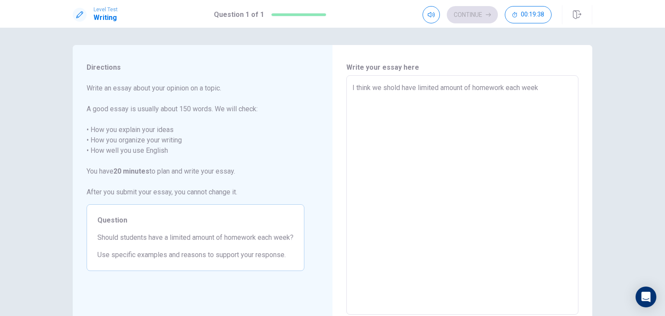
type textarea "I think we shold have limited amount of homework each week."
drag, startPoint x: 552, startPoint y: 89, endPoint x: 314, endPoint y: 87, distance: 237.7
click at [314, 87] on div "Directions Write an essay about your opinion on a topic. A good essay is usuall…" at bounding box center [332, 195] width 519 height 301
click at [546, 89] on textarea "I think we shold have limited amount of homework each week." at bounding box center [462, 195] width 220 height 225
type textarea "x"
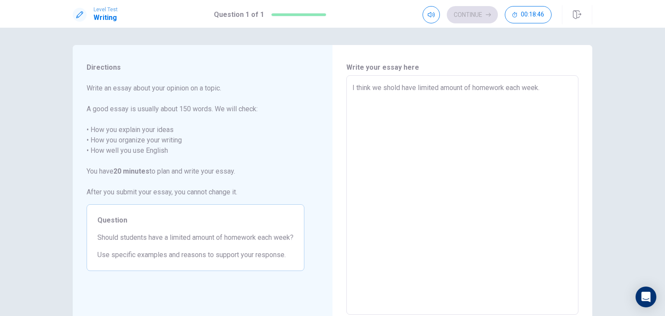
type textarea "I think we shold have limited amount of homework each week."
type textarea "x"
type textarea "I think we shold have limited amount of homework each week. b"
type textarea "x"
type textarea "I think we shold have limited amount of homework each week. be"
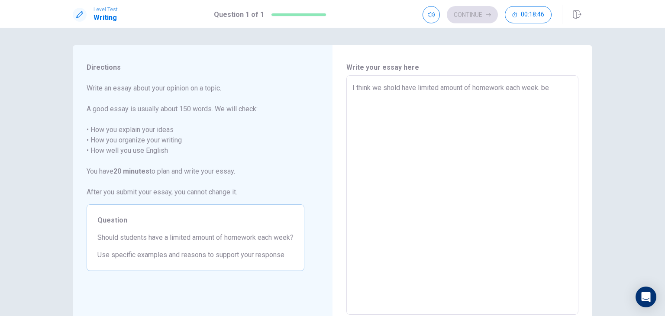
type textarea "x"
type textarea "I think we shold have limited amount of homework each week. bea"
type textarea "x"
type textarea "I think we shold have limited amount of homework each week. be"
type textarea "x"
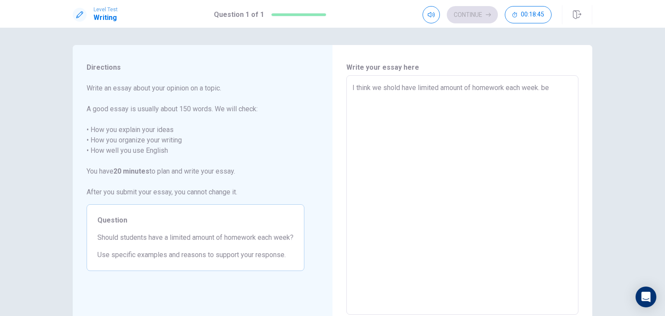
type textarea "I think we shold have limited amount of homework each week. b"
type textarea "x"
type textarea "I think we shold have limited amount of homework each week."
type textarea "x"
type textarea "I think we shold have limited amount of homework each week."
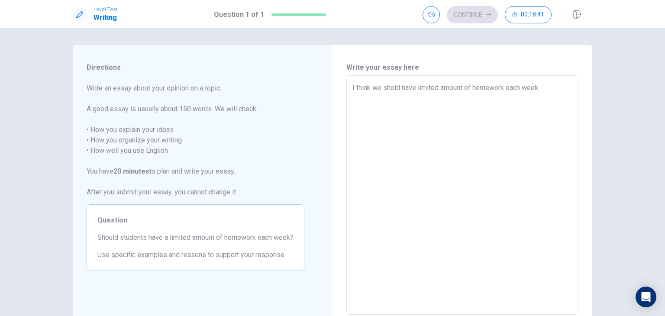
type textarea "x"
type textarea "I think we shold have limited amount of homework each week"
type textarea "x"
type textarea "I think we shold have limited amount of homework each wee"
type textarea "x"
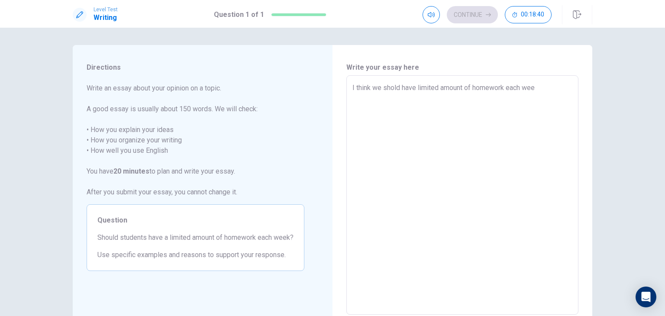
type textarea "I think we shold have limited amount of homework each we"
type textarea "x"
type textarea "I think we shold have limited amount of homework each w"
type textarea "x"
type textarea "I think we shold have limited amount of homework each"
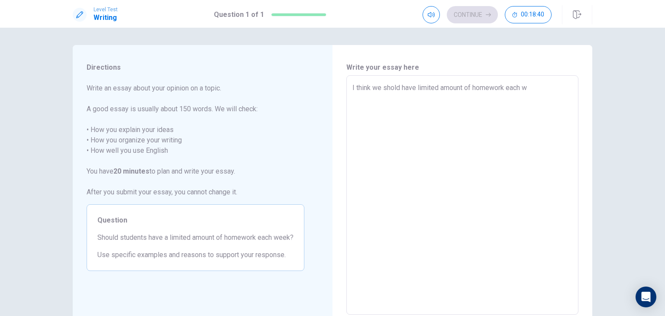
type textarea "x"
type textarea "I think we shold have limited amount of homework each"
type textarea "x"
type textarea "I think we shold have limited amount of homework eac"
type textarea "x"
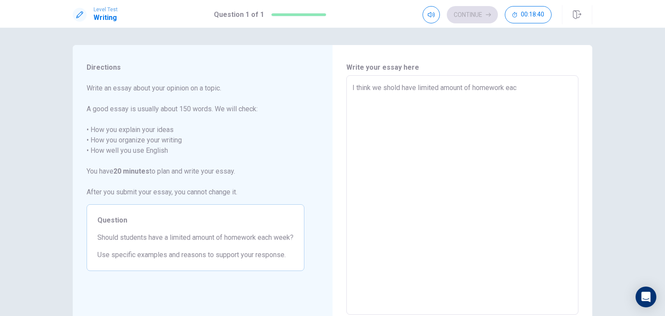
type textarea "I think we shold have limited amount of homework ea"
type textarea "x"
type textarea "I think we shold have limited amount of homework e"
type textarea "x"
type textarea "I think we shold have limited amount of homework"
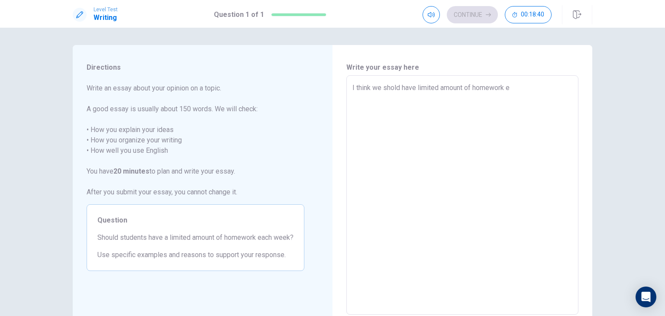
type textarea "x"
type textarea "I think we shold have limited amount of homework"
type textarea "x"
type textarea "I think we shold have limited amount of homewor"
type textarea "x"
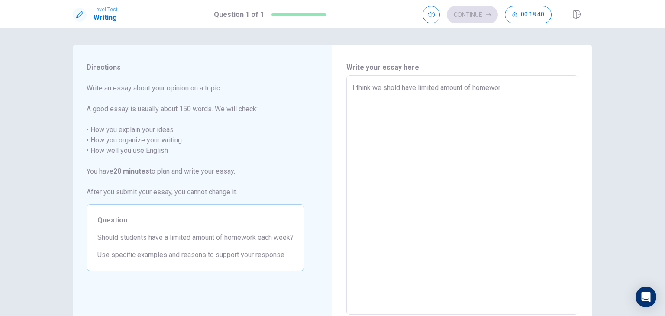
type textarea "I think we shold have limited amount of homewo"
type textarea "x"
type textarea "I think we shold have limited amount of home"
type textarea "x"
type textarea "I think we shold have limited amount of hom"
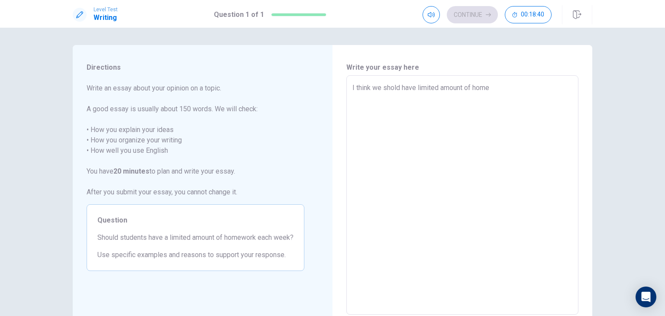
type textarea "x"
type textarea "I think we shold have limited amount of ho"
type textarea "x"
type textarea "I think we shold have limited amount of"
type textarea "x"
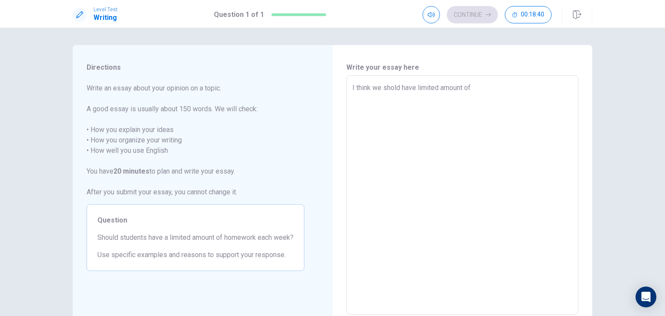
type textarea "I think we shold have limited amount of"
type textarea "x"
type textarea "I think we shold have limited amount o"
type textarea "x"
type textarea "I think we shold have limited amount"
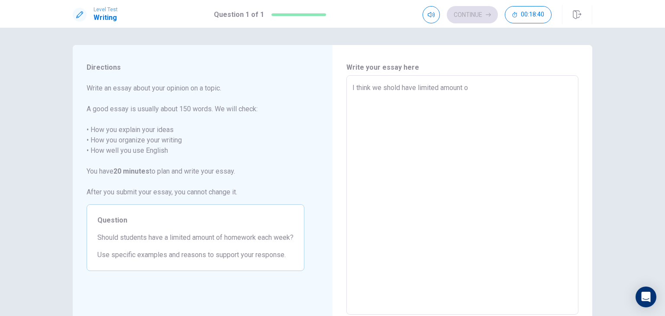
type textarea "x"
type textarea "I think we shold have limited amount"
type textarea "x"
type textarea "I think we shold have limited amoun"
type textarea "x"
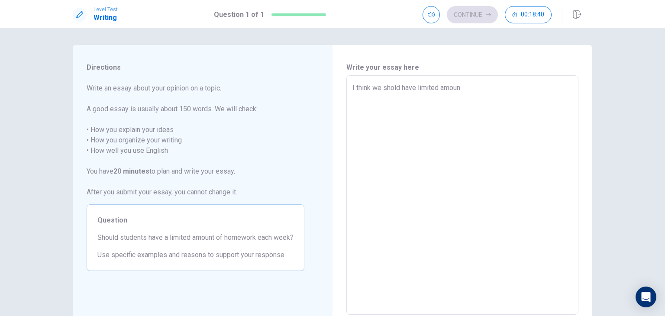
type textarea "I think we shold have limited amou"
type textarea "x"
type textarea "I think we shold have limited amo"
type textarea "x"
type textarea "I think we shold have limited am"
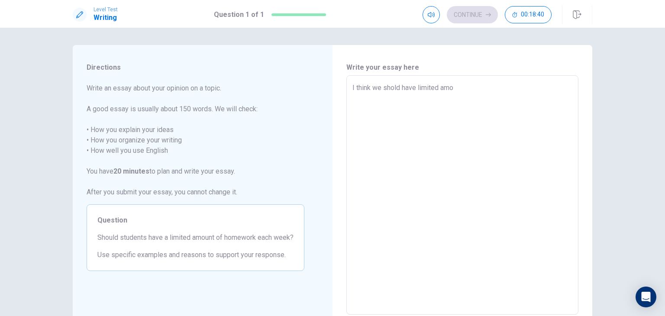
type textarea "x"
type textarea "I think we shold have limited a"
type textarea "x"
type textarea "I think we shold have limited"
type textarea "x"
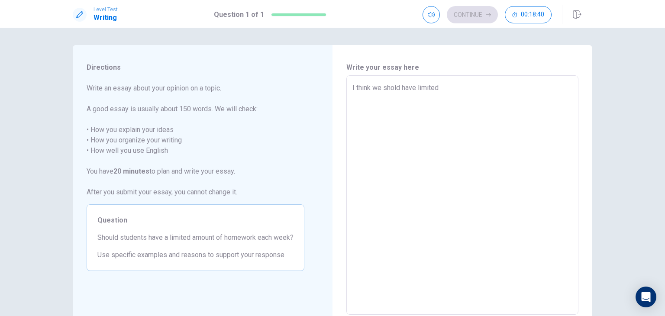
type textarea "I think we shold have limite"
type textarea "x"
type textarea "I think we shold have limit"
type textarea "x"
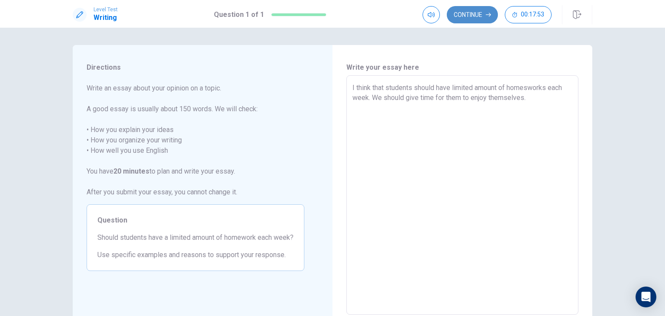
click at [474, 16] on button "Continue" at bounding box center [472, 14] width 51 height 17
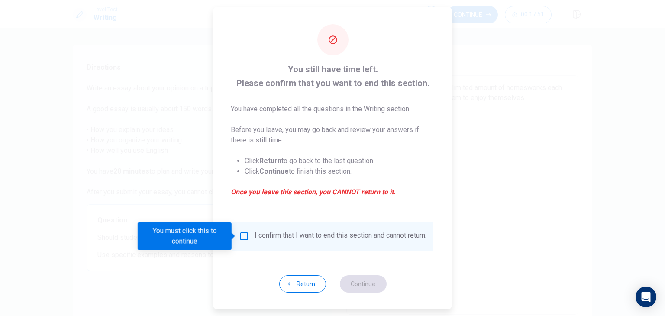
click at [241, 236] on input "You must click this to continue" at bounding box center [244, 236] width 10 height 10
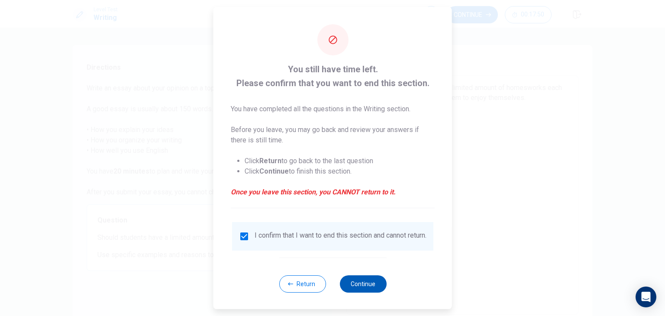
click at [354, 286] on button "Continue" at bounding box center [362, 283] width 47 height 17
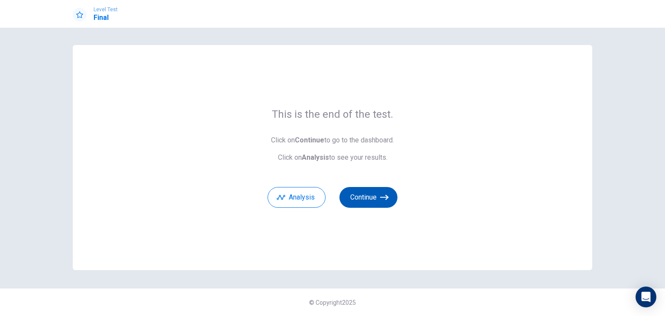
click at [370, 198] on button "Continue" at bounding box center [368, 197] width 58 height 21
